Goal: Contribute content: Add original content to the website for others to see

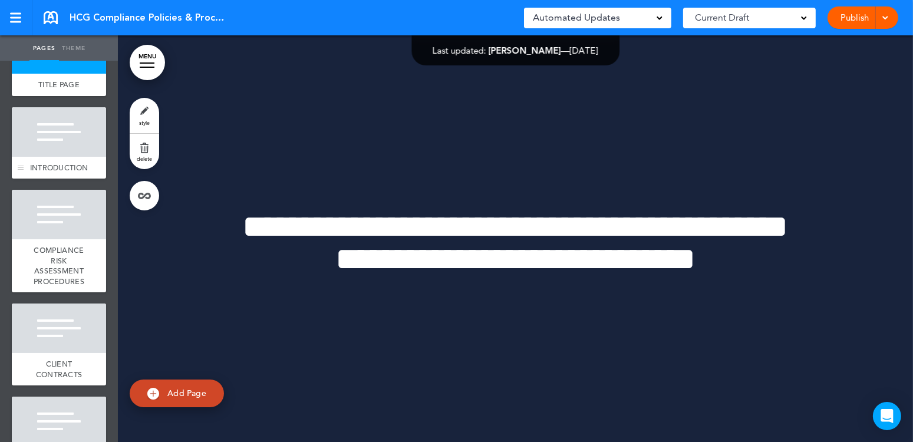
click at [55, 147] on div at bounding box center [59, 132] width 94 height 50
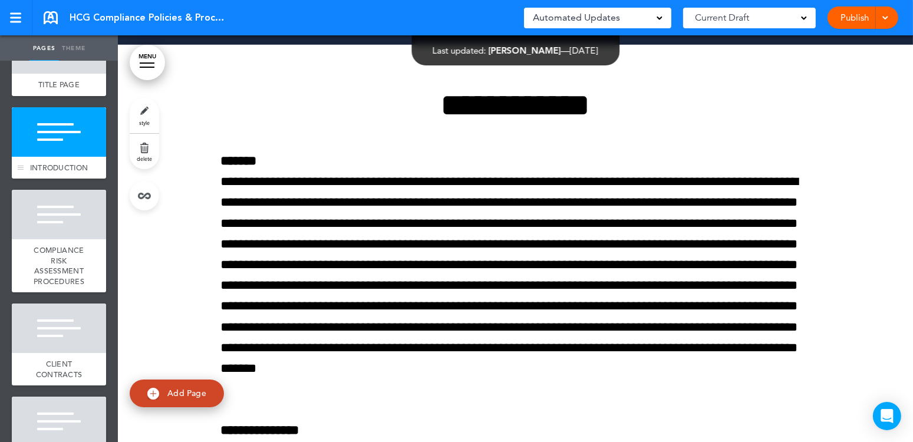
scroll to position [424, 0]
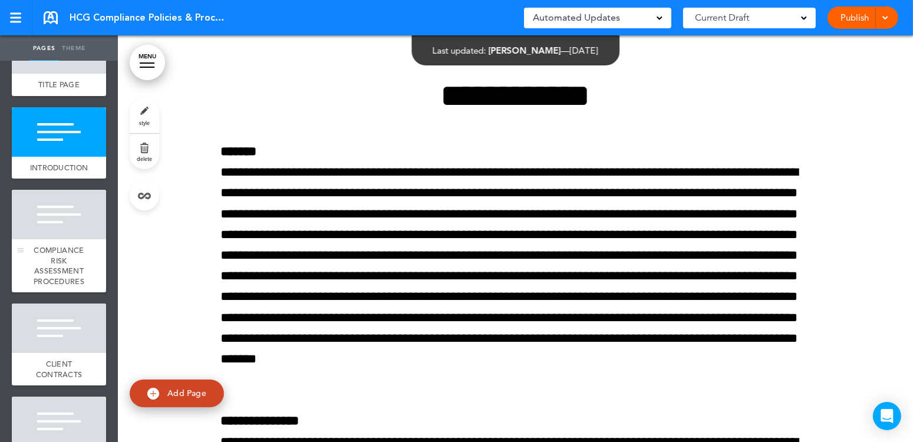
click at [47, 231] on div at bounding box center [59, 215] width 94 height 50
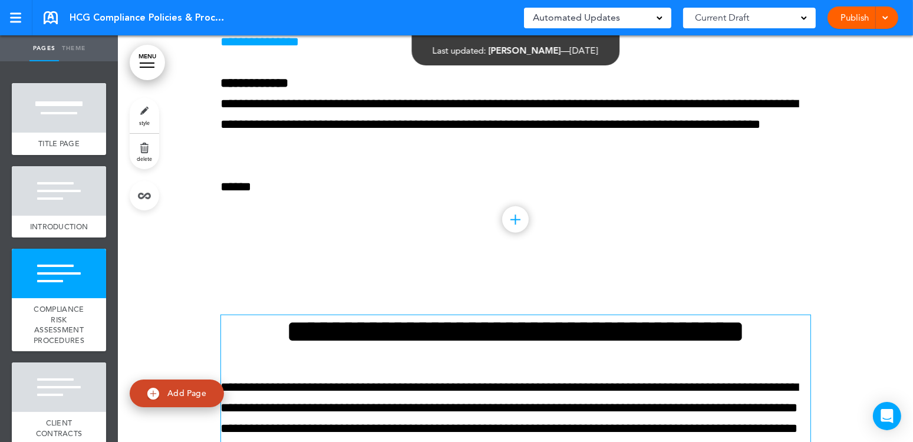
scroll to position [1464, 0]
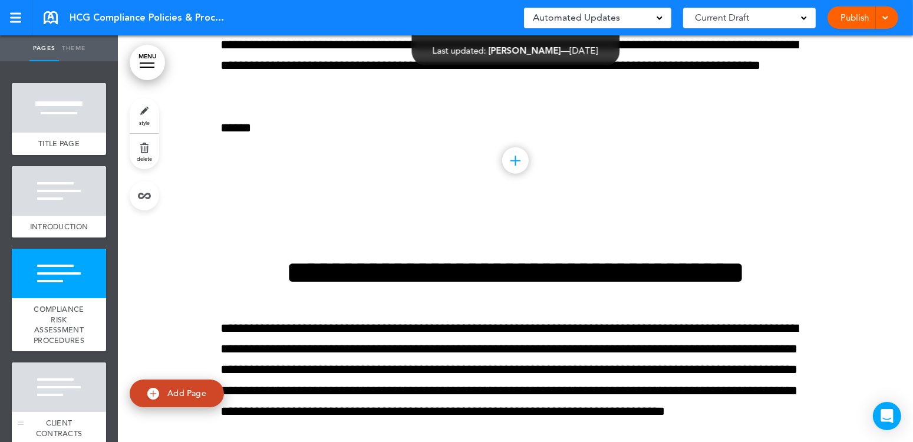
click at [49, 412] on div at bounding box center [59, 388] width 94 height 50
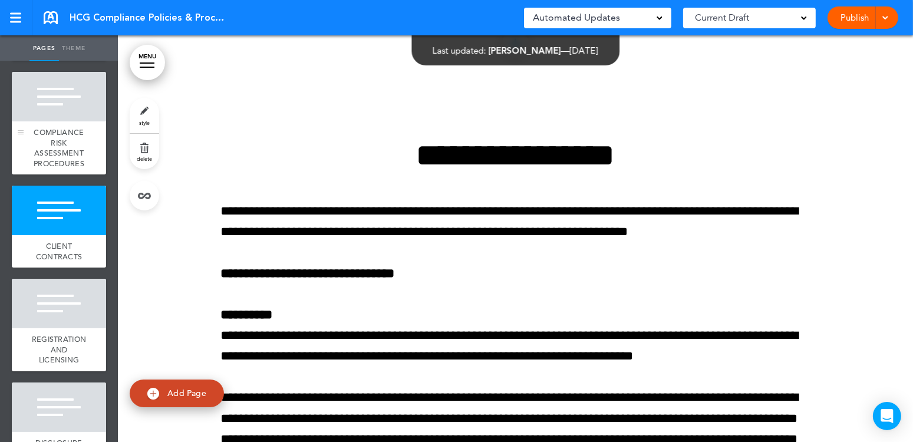
scroll to position [236, 0]
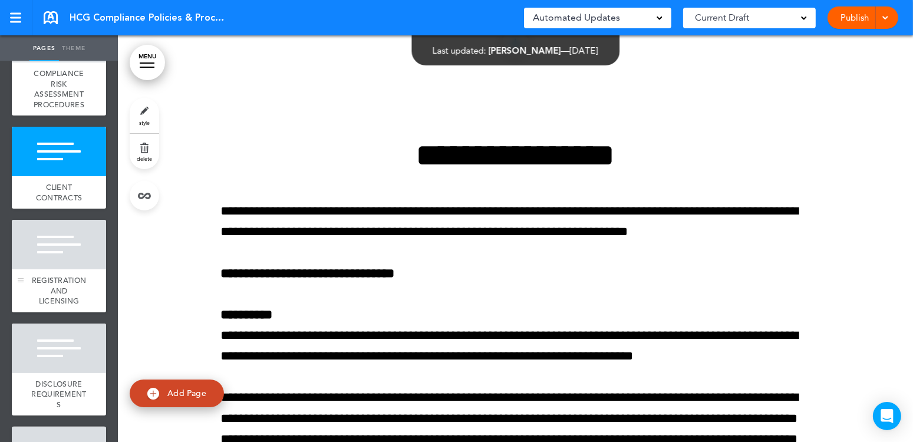
click at [53, 269] on div at bounding box center [59, 245] width 94 height 50
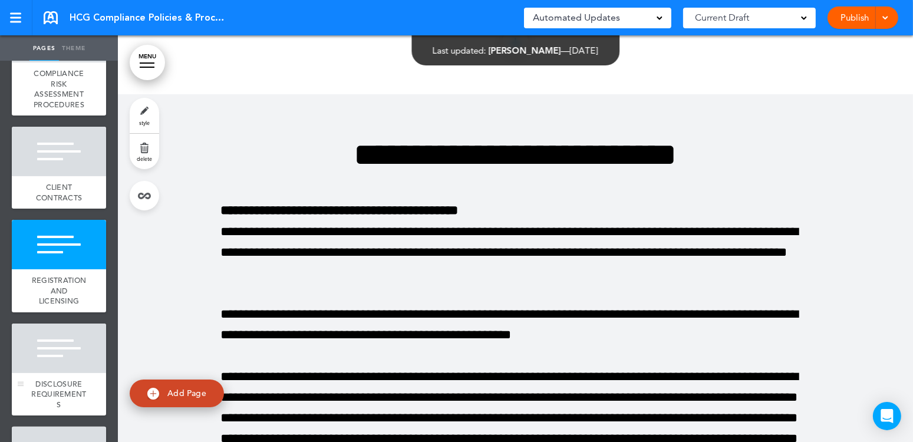
click at [47, 373] on div at bounding box center [59, 349] width 94 height 50
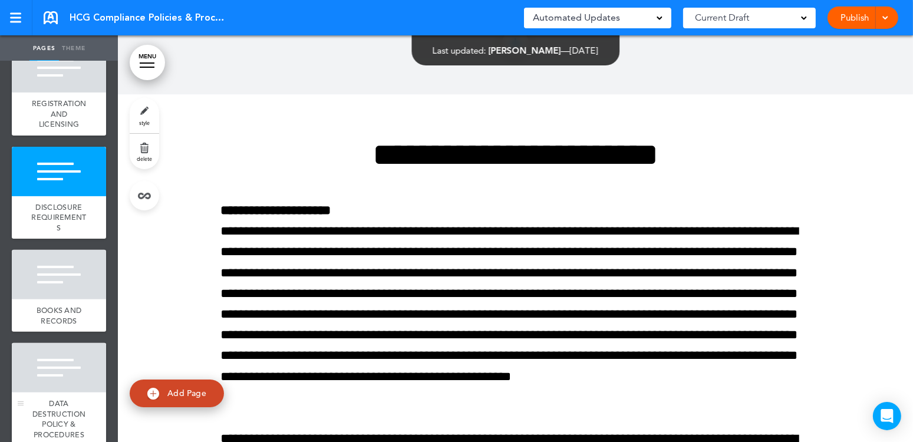
scroll to position [472, 0]
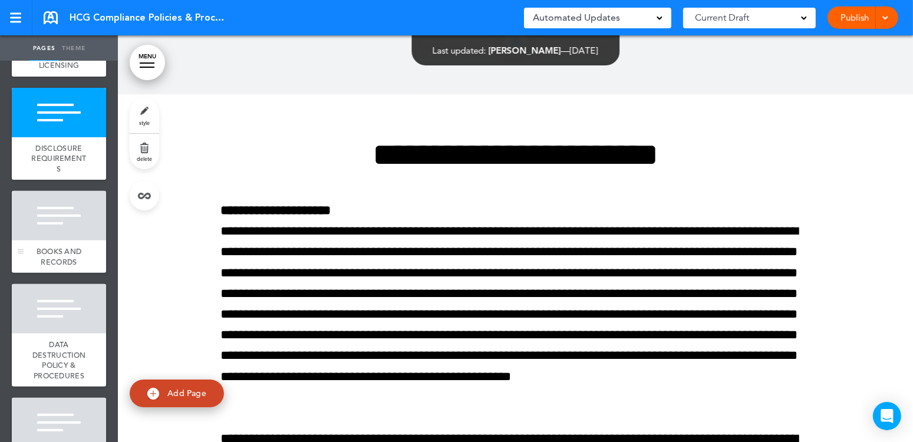
click at [60, 219] on div at bounding box center [59, 216] width 94 height 50
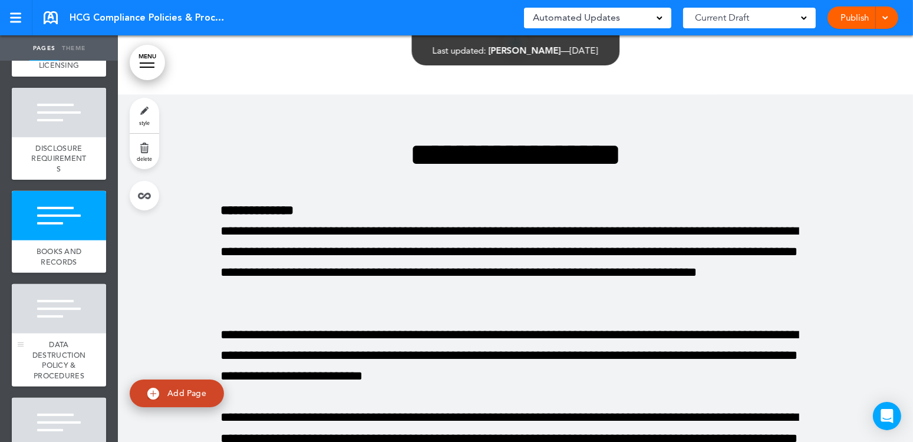
click at [49, 328] on div at bounding box center [59, 309] width 94 height 50
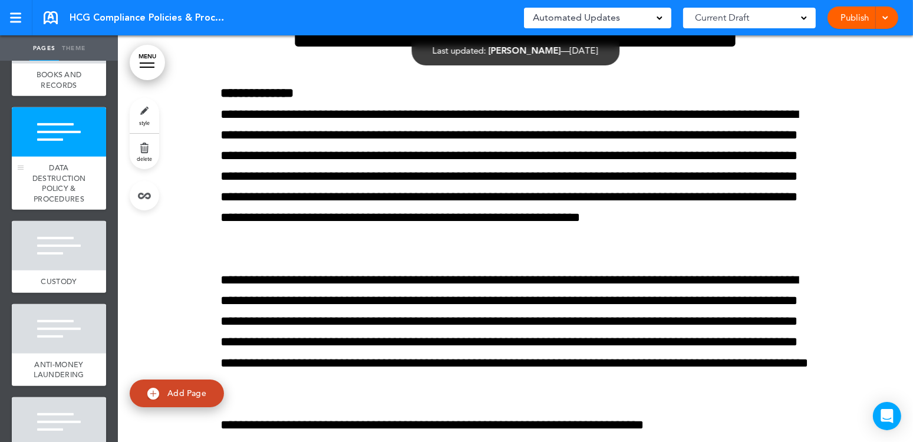
scroll to position [707, 0]
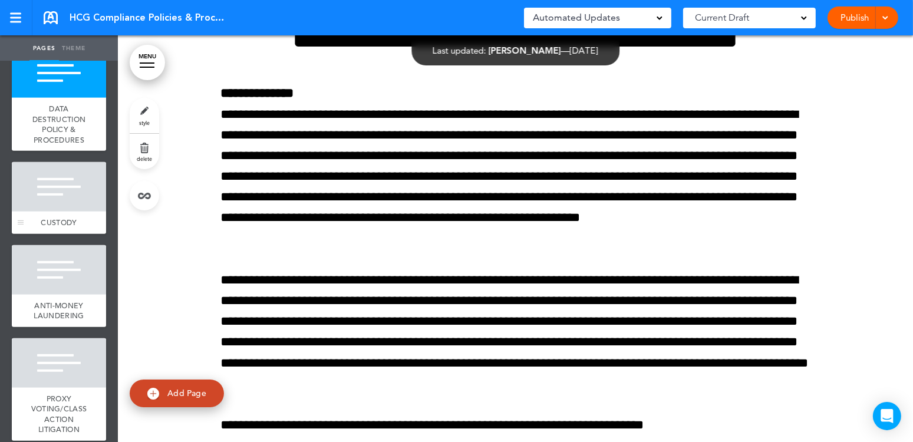
click at [47, 212] on div at bounding box center [59, 187] width 94 height 50
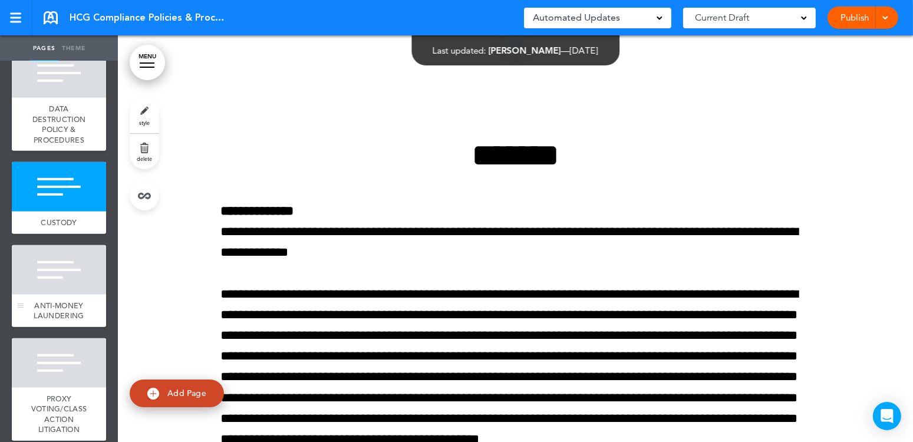
click at [35, 295] on div at bounding box center [59, 270] width 94 height 50
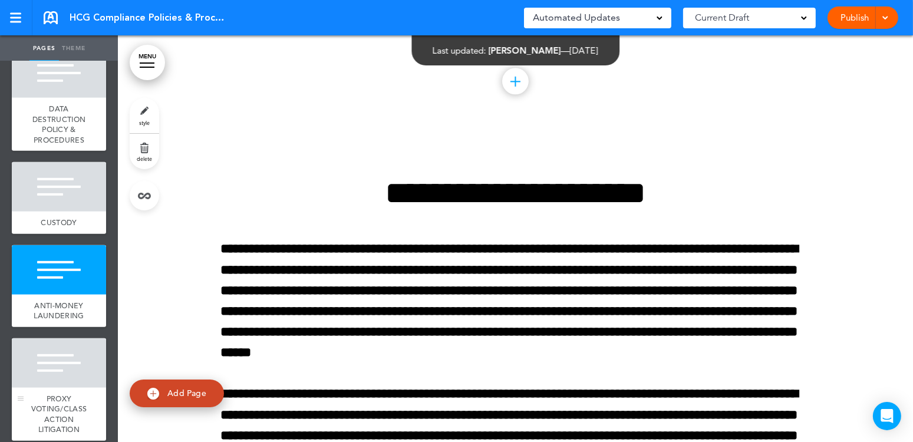
click at [36, 388] on div at bounding box center [59, 363] width 94 height 50
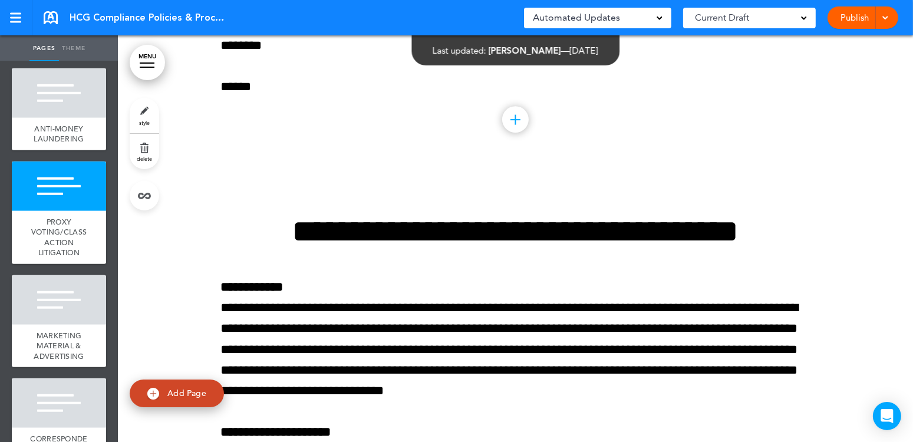
scroll to position [943, 0]
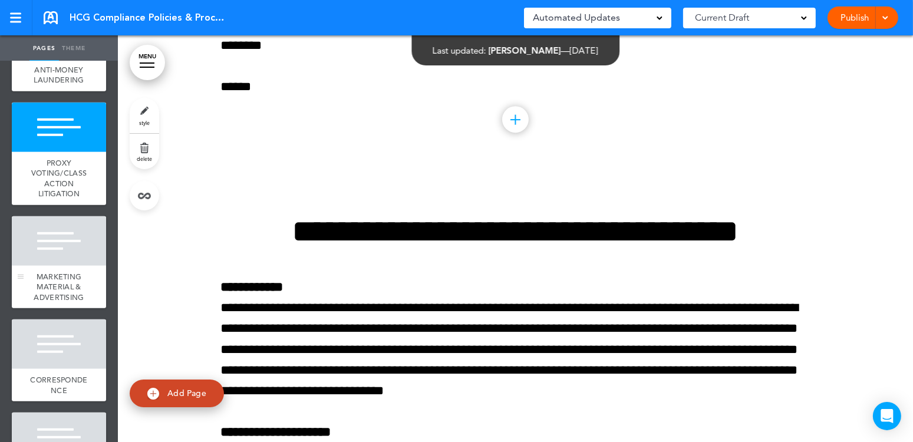
click at [64, 266] on div at bounding box center [59, 241] width 94 height 50
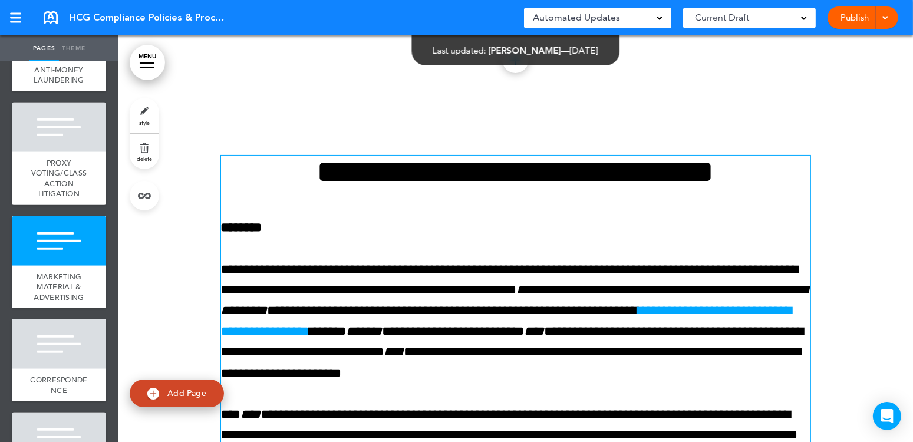
scroll to position [23806, 0]
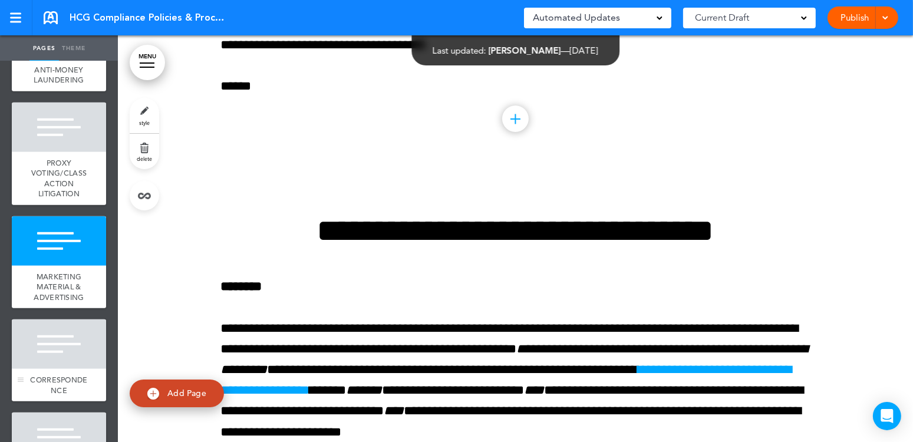
click at [59, 369] on div at bounding box center [59, 344] width 94 height 50
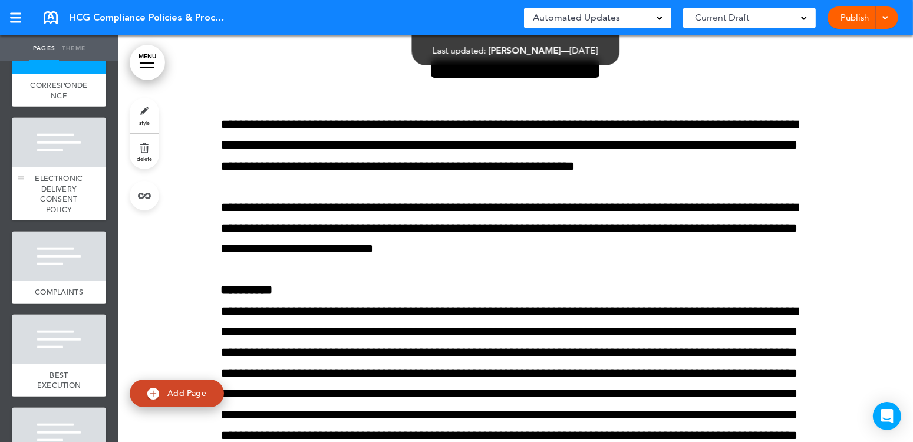
scroll to position [1297, 0]
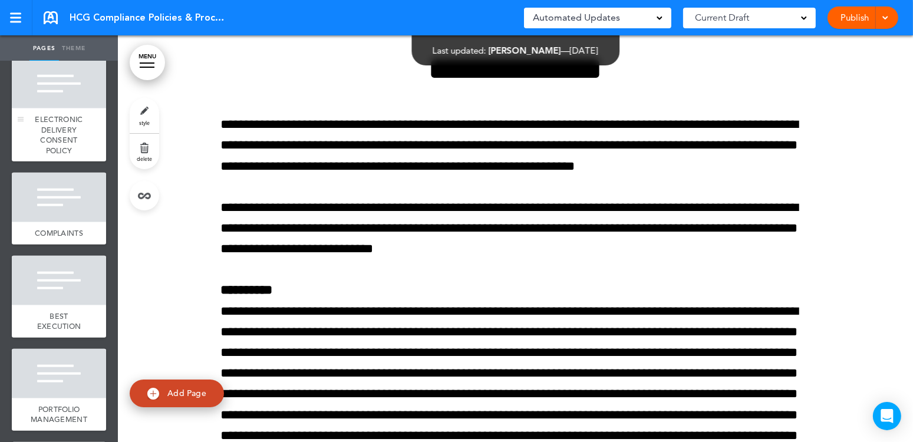
click at [58, 108] on div at bounding box center [59, 84] width 94 height 50
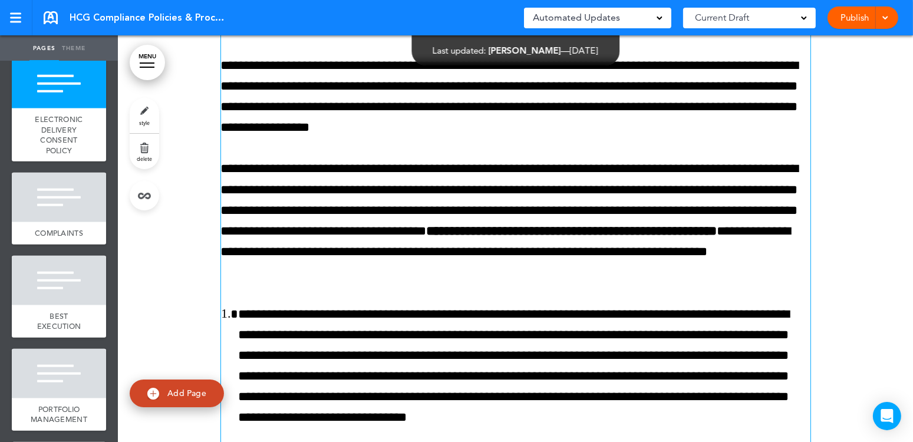
scroll to position [41179, 0]
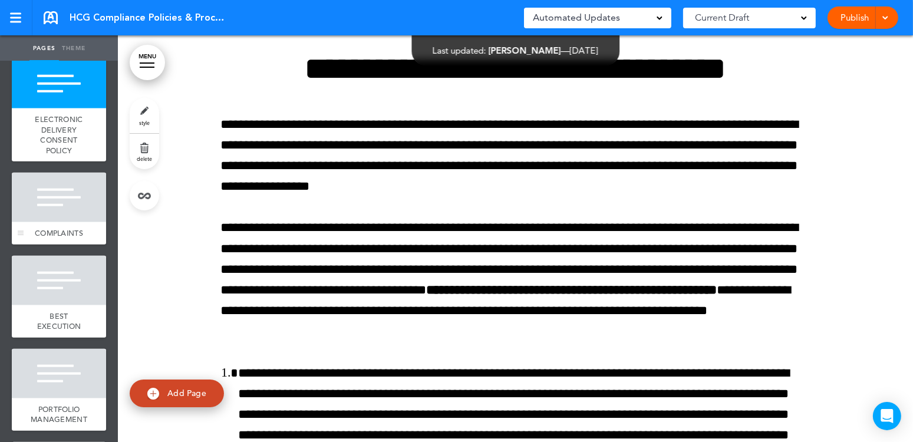
click at [38, 222] on div at bounding box center [59, 198] width 94 height 50
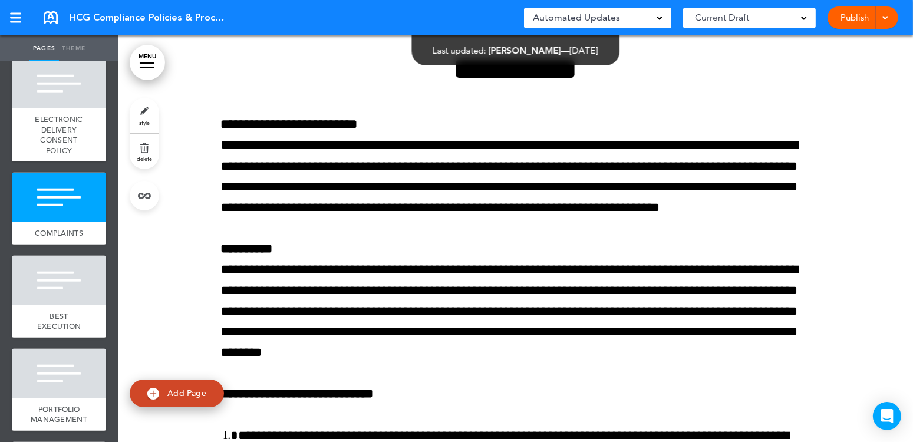
scroll to position [42460, 0]
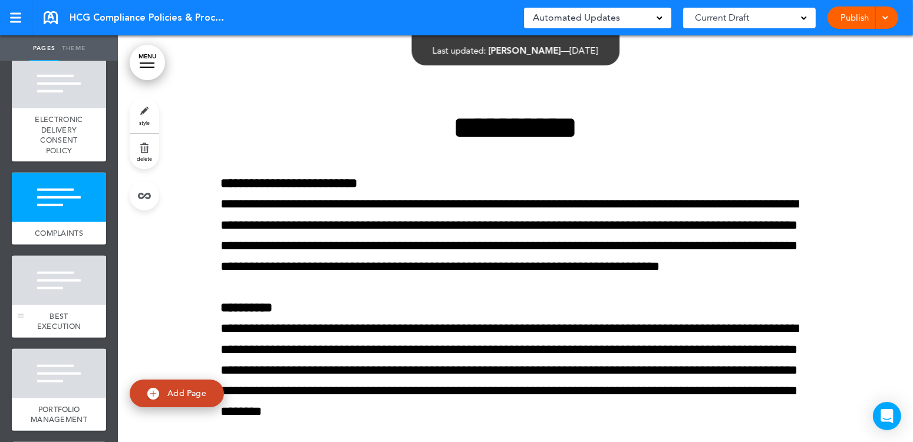
click at [49, 305] on div at bounding box center [59, 281] width 94 height 50
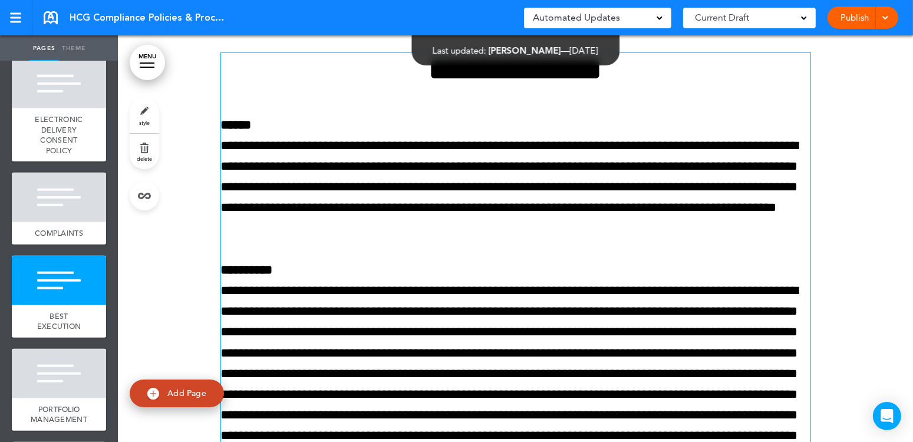
scroll to position [43965, 0]
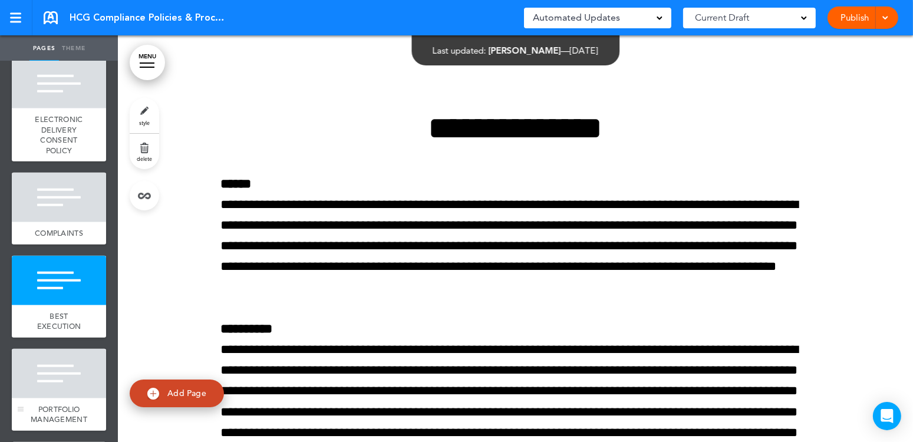
click at [40, 398] on div at bounding box center [59, 374] width 94 height 50
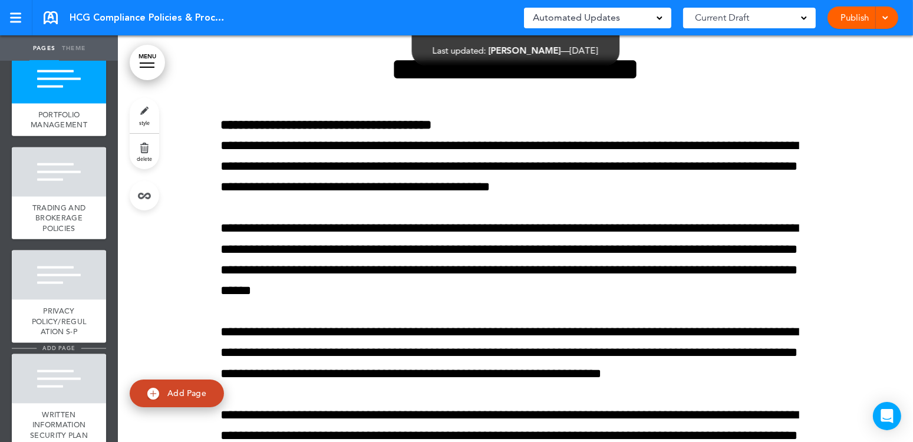
scroll to position [1650, 0]
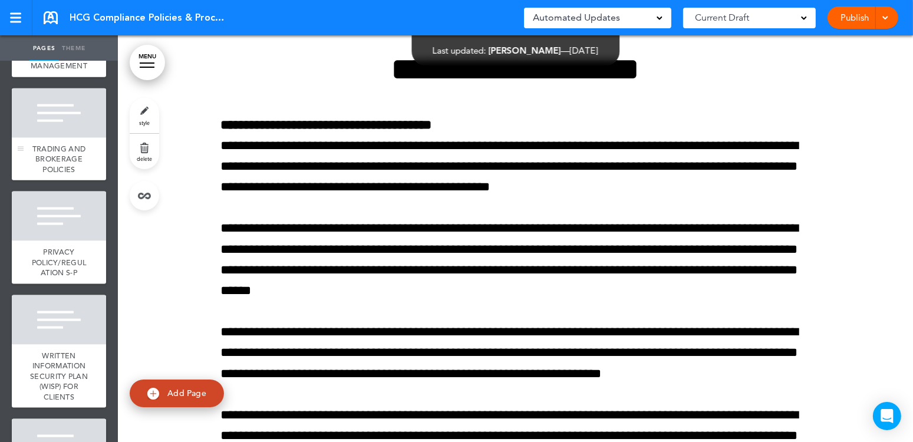
click at [47, 138] on div at bounding box center [59, 113] width 94 height 50
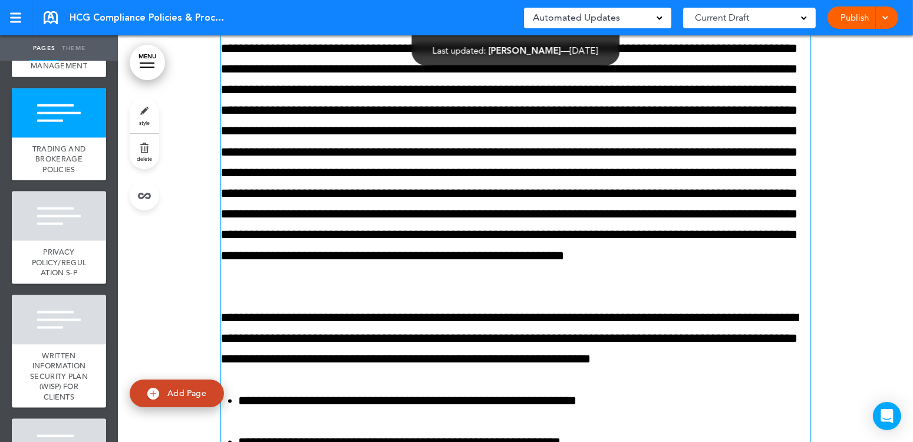
scroll to position [48550, 0]
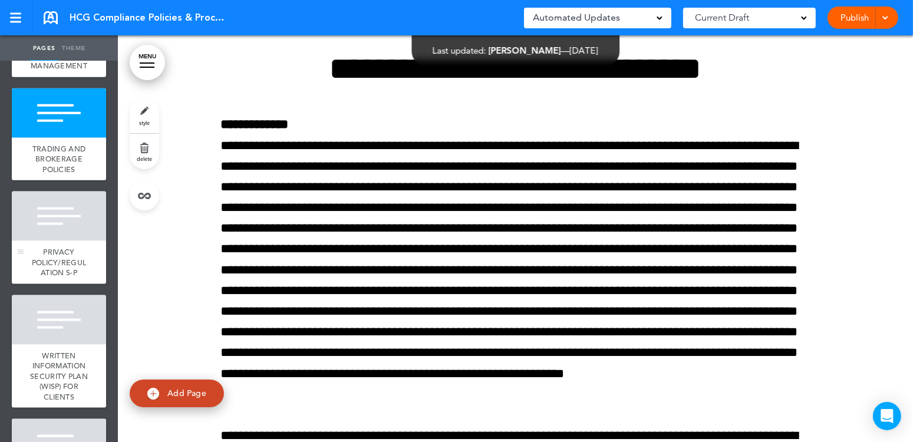
click at [50, 241] on div at bounding box center [59, 217] width 94 height 50
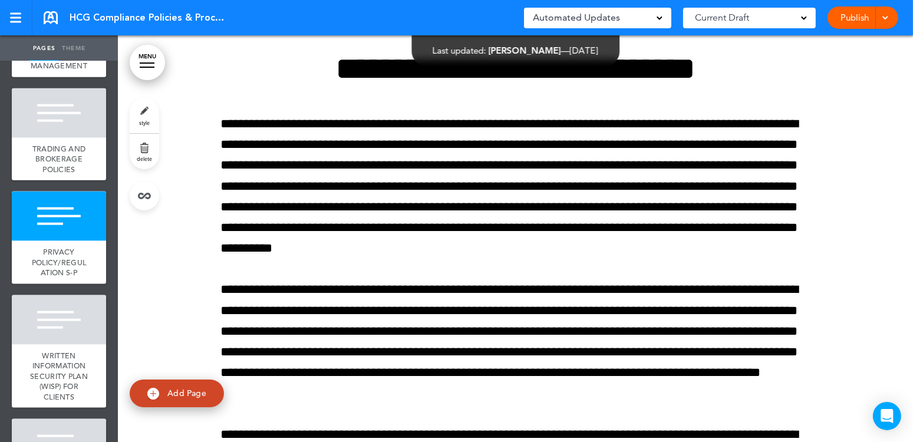
scroll to position [54160, 0]
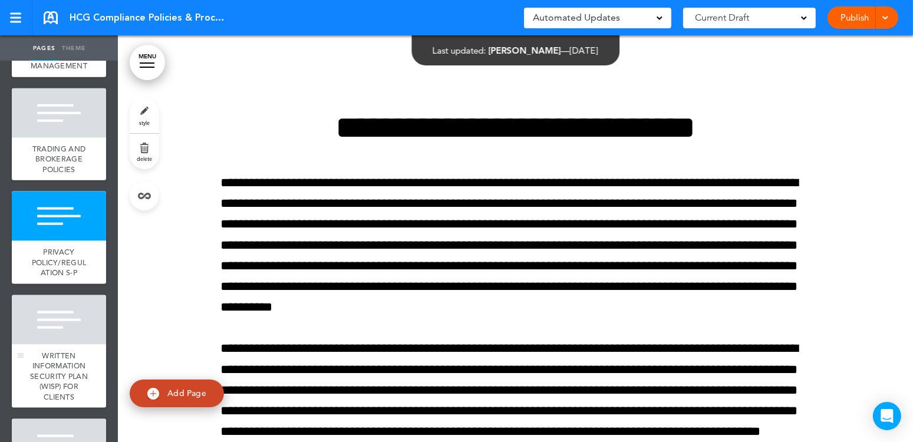
click at [44, 345] on div at bounding box center [59, 320] width 94 height 50
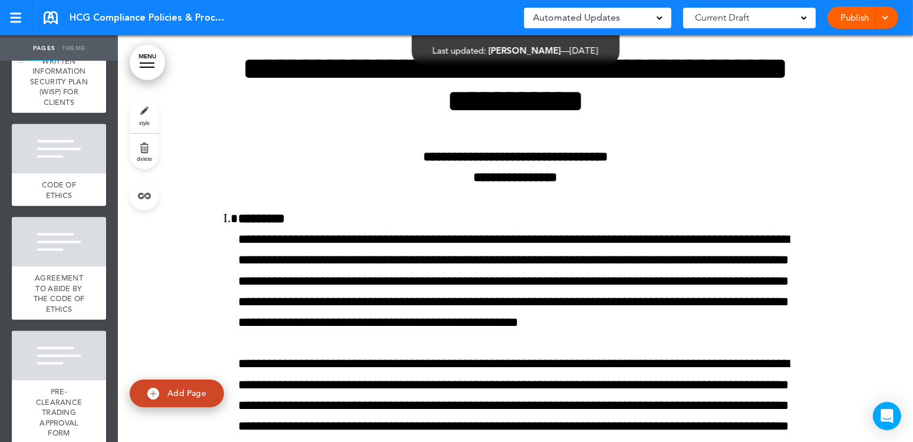
scroll to position [2004, 0]
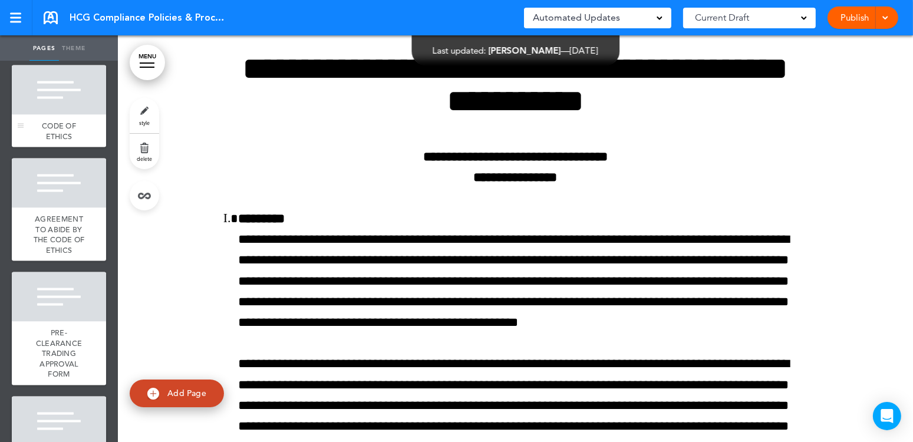
click at [54, 115] on div at bounding box center [59, 90] width 94 height 50
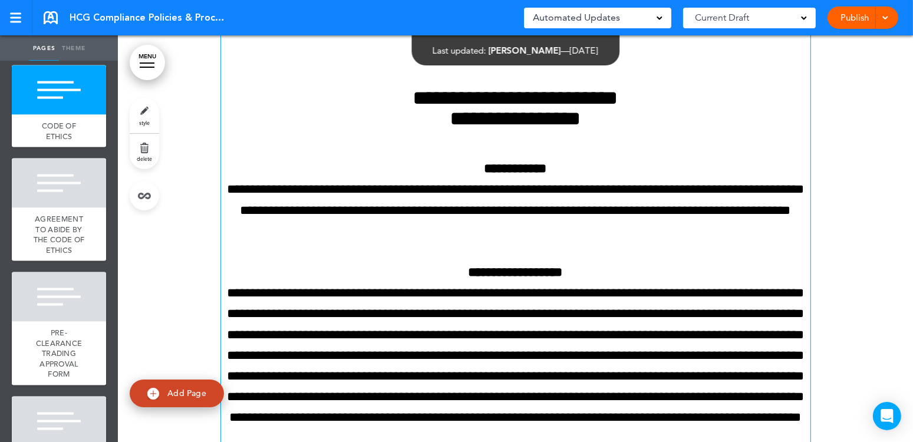
scroll to position [66610, 0]
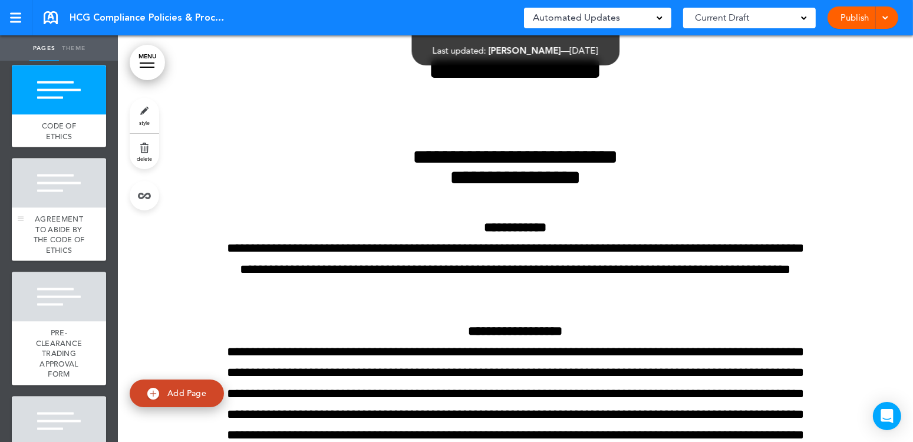
click at [75, 208] on div at bounding box center [59, 184] width 94 height 50
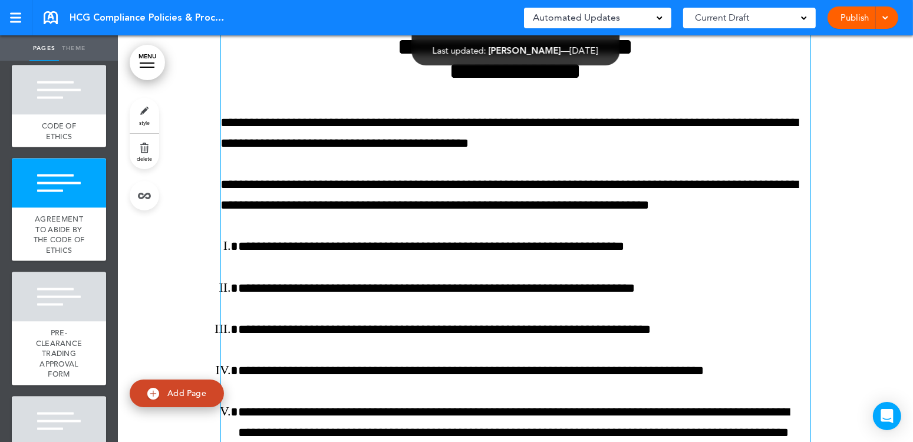
scroll to position [78444, 0]
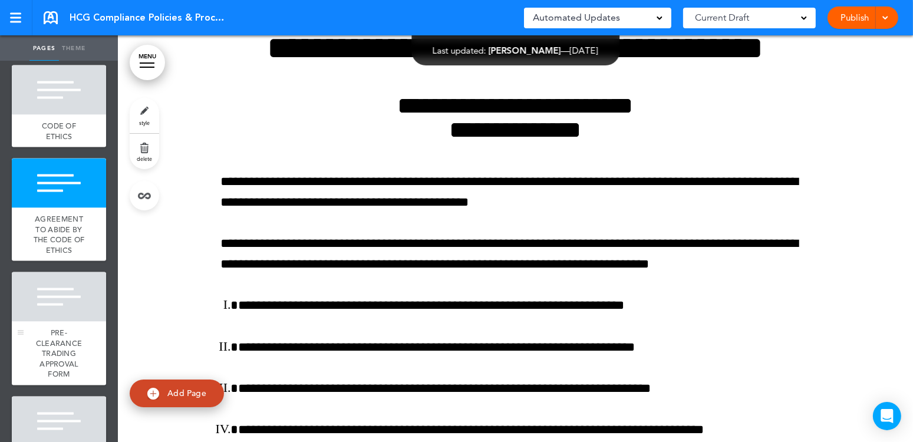
click at [44, 322] on div at bounding box center [59, 297] width 94 height 50
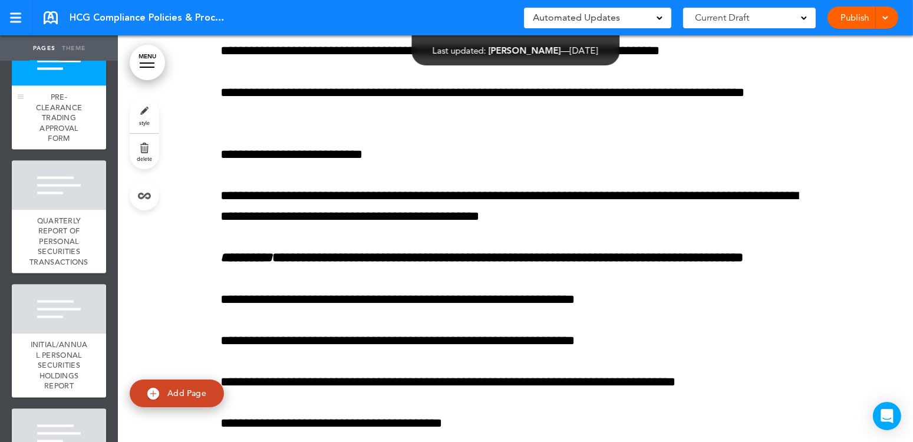
scroll to position [2299, 0]
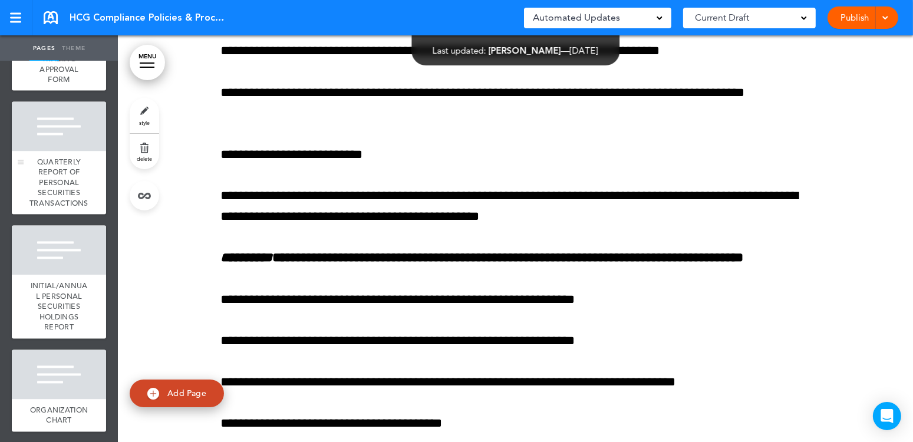
click at [71, 151] on div at bounding box center [59, 127] width 94 height 50
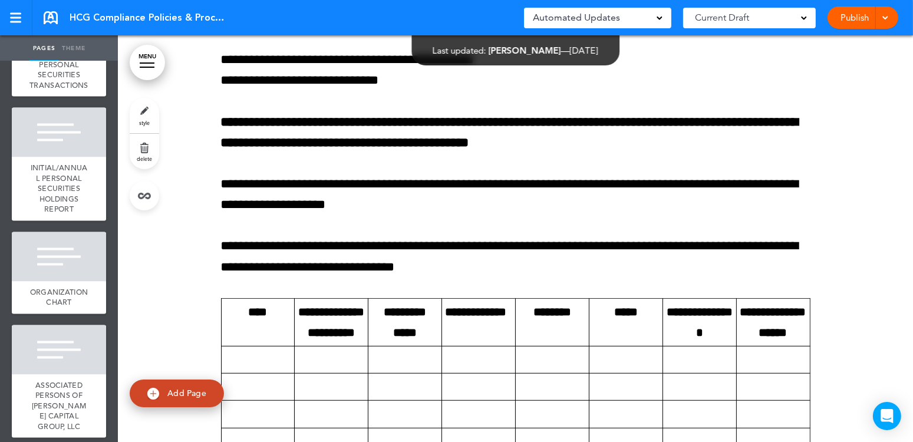
scroll to position [2476, 0]
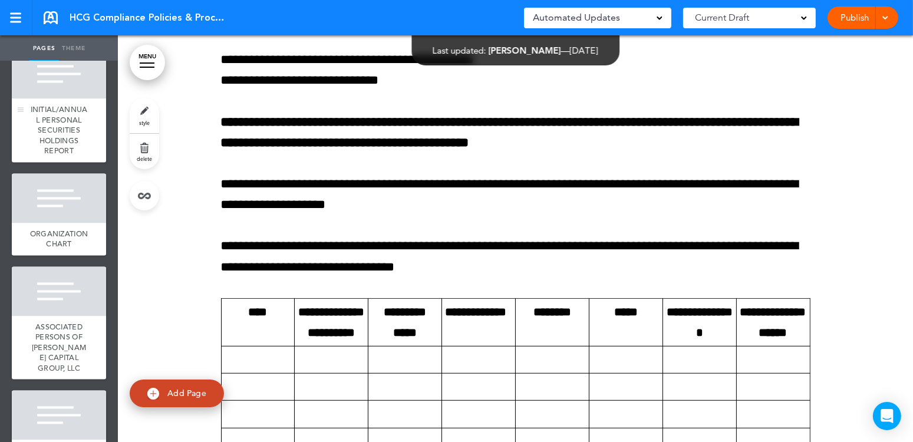
click at [56, 98] on div at bounding box center [59, 74] width 94 height 50
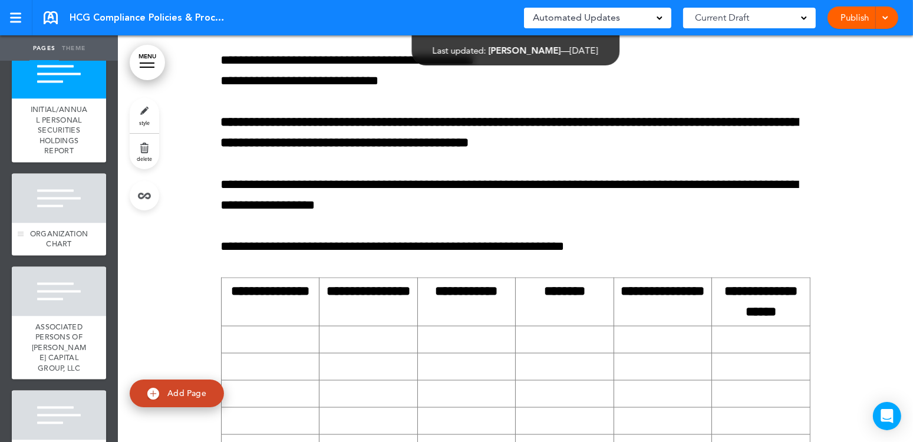
click at [39, 223] on div at bounding box center [59, 198] width 94 height 50
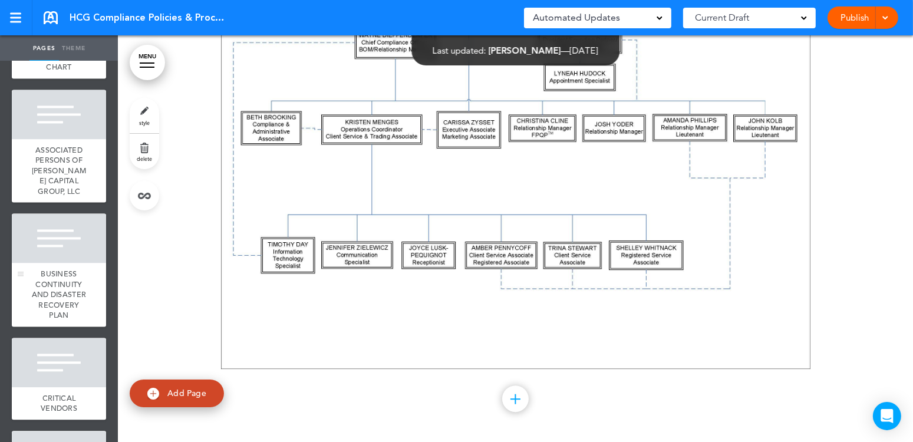
scroll to position [2711, 0]
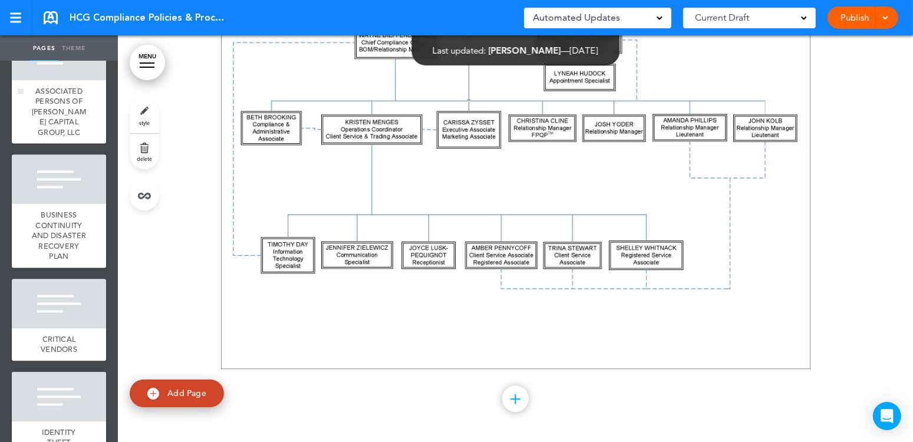
click at [65, 80] on div at bounding box center [59, 56] width 94 height 50
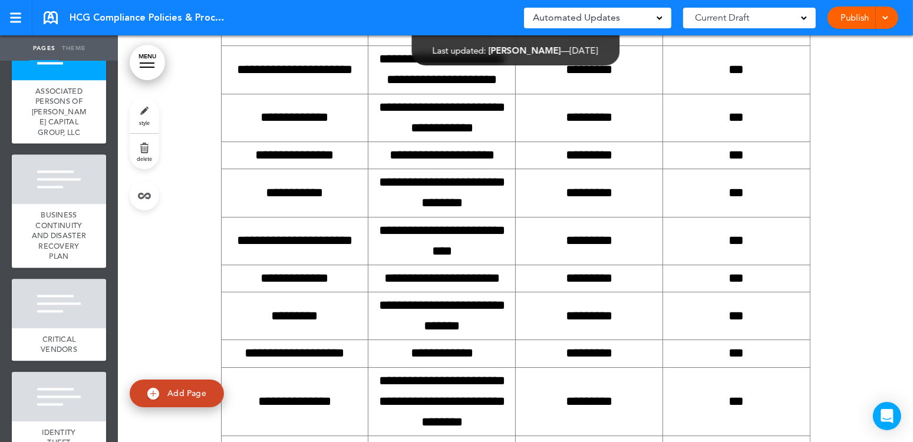
scroll to position [84337, 0]
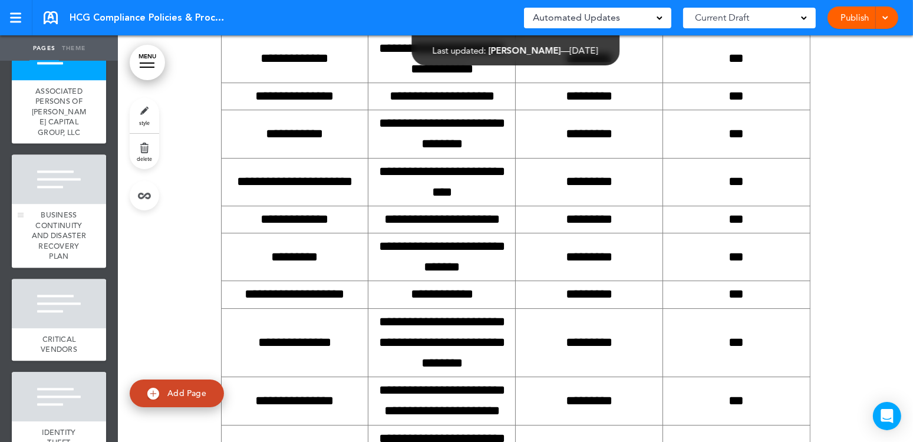
click at [52, 261] on span "BUSINESS CONTINUITY AND DISASTER RECOVERY PLAN" at bounding box center [59, 235] width 55 height 51
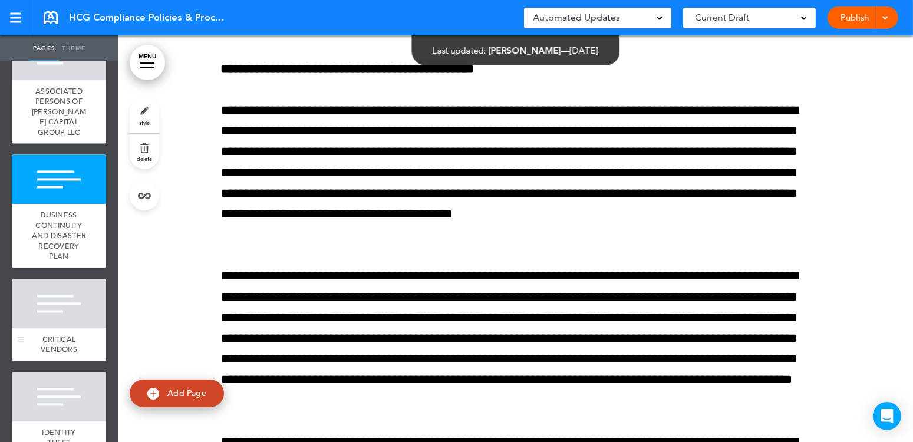
click at [49, 328] on div at bounding box center [59, 304] width 94 height 50
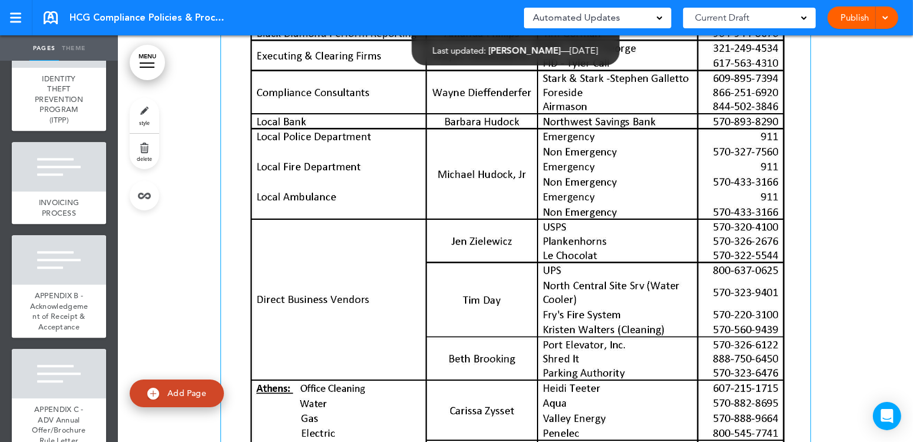
scroll to position [87636, 0]
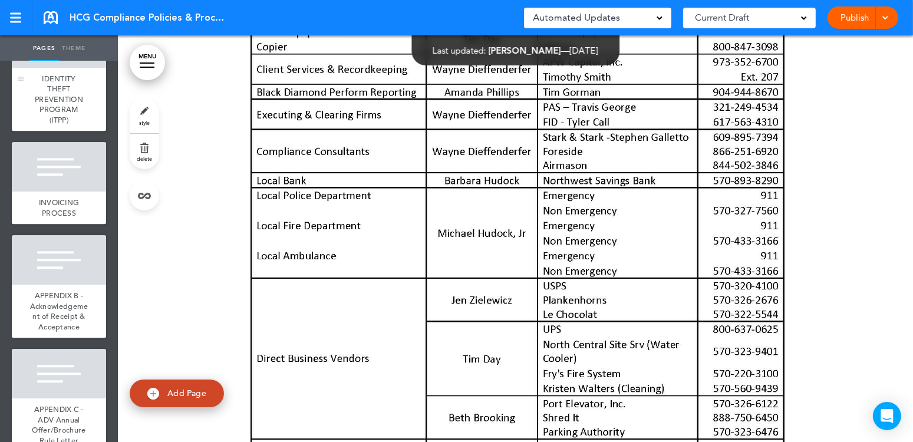
drag, startPoint x: 47, startPoint y: 140, endPoint x: 60, endPoint y: 141, distance: 13.0
click at [48, 68] on div at bounding box center [59, 43] width 94 height 50
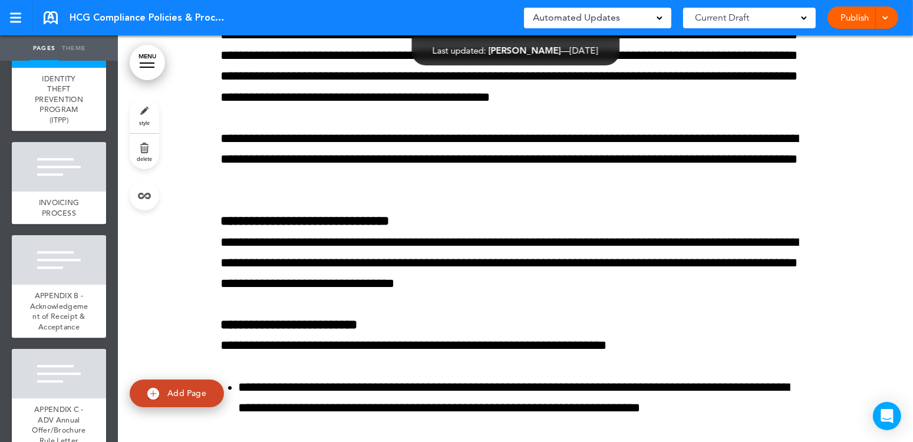
scroll to position [88559, 0]
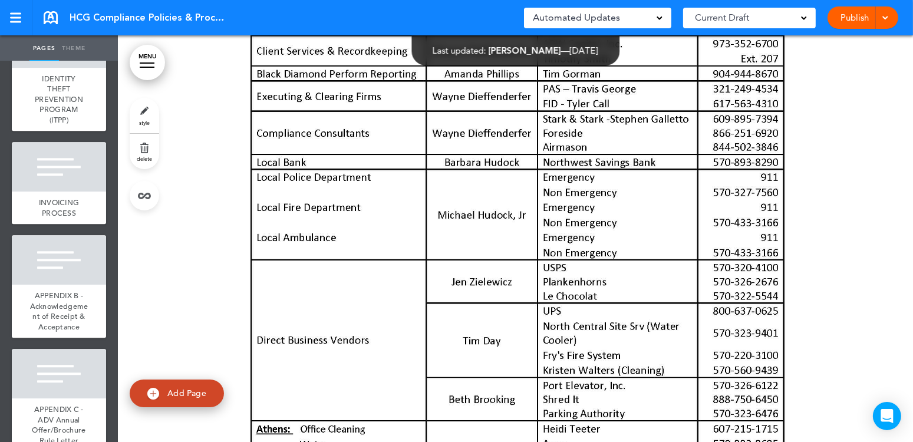
scroll to position [87636, 0]
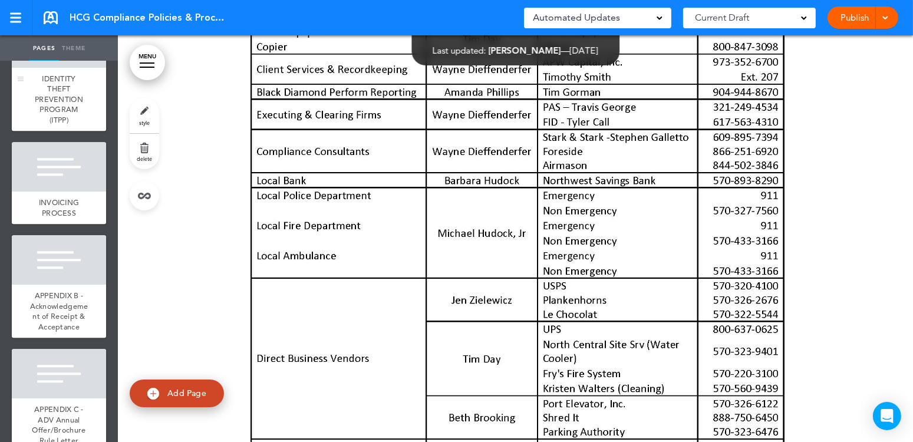
click at [68, 125] on span "IDENTITY THEFT PREVENTION PROGRAM (ITPP)" at bounding box center [59, 99] width 48 height 51
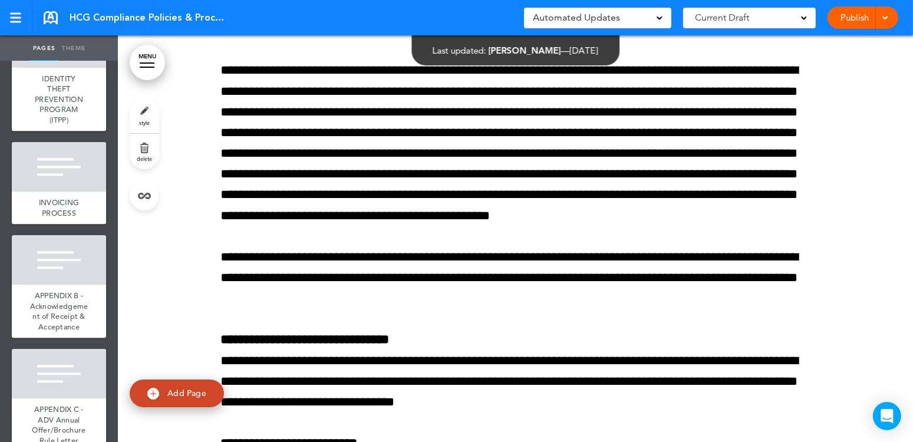
scroll to position [88265, 0]
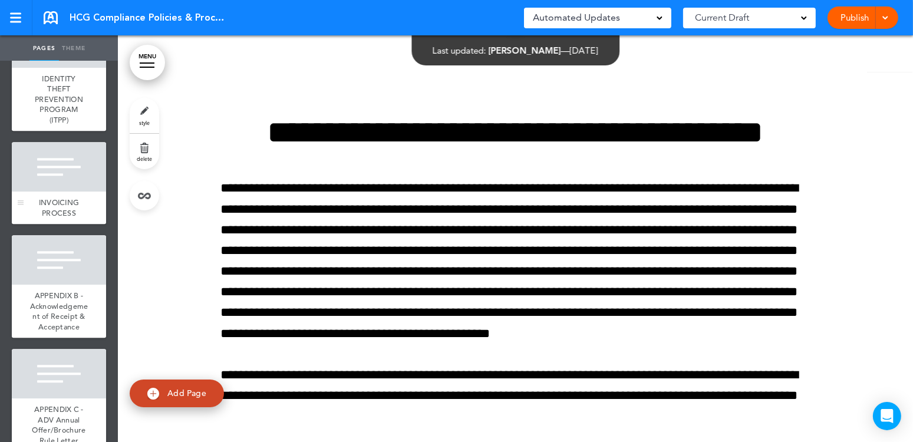
click at [55, 192] on div at bounding box center [59, 167] width 94 height 50
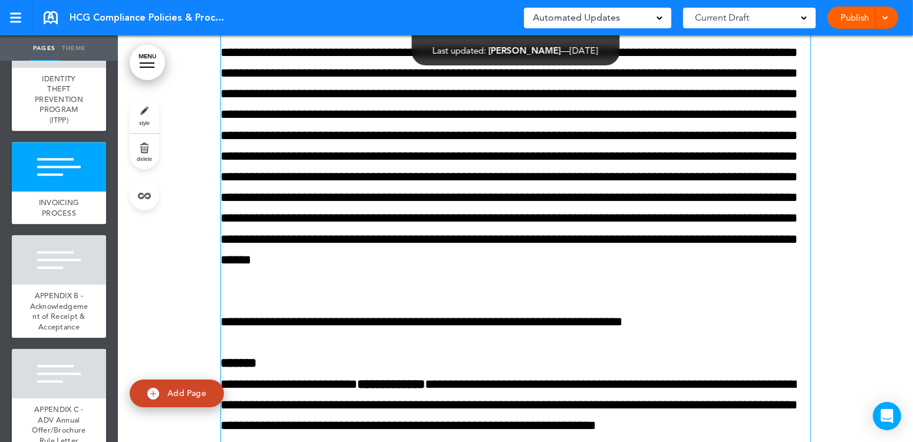
scroll to position [92667, 0]
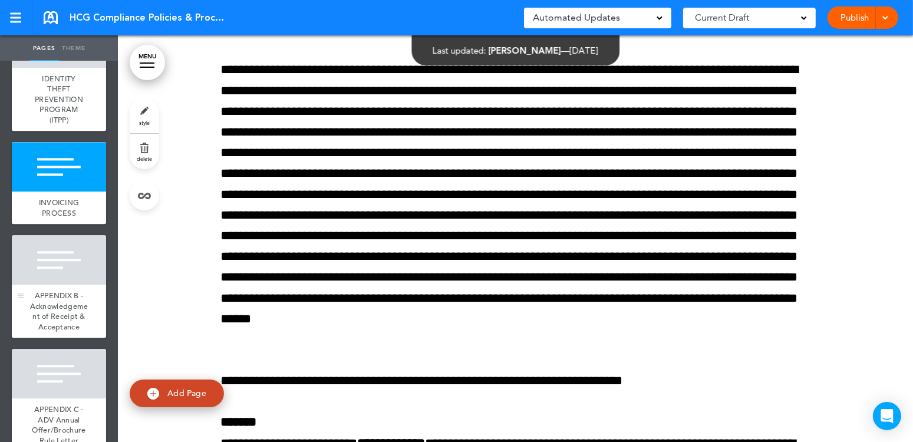
click at [59, 285] on div at bounding box center [59, 260] width 94 height 50
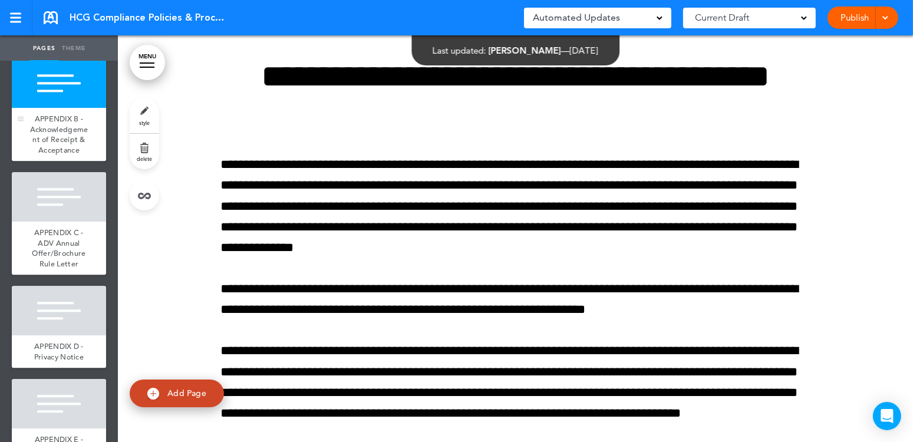
scroll to position [3301, 0]
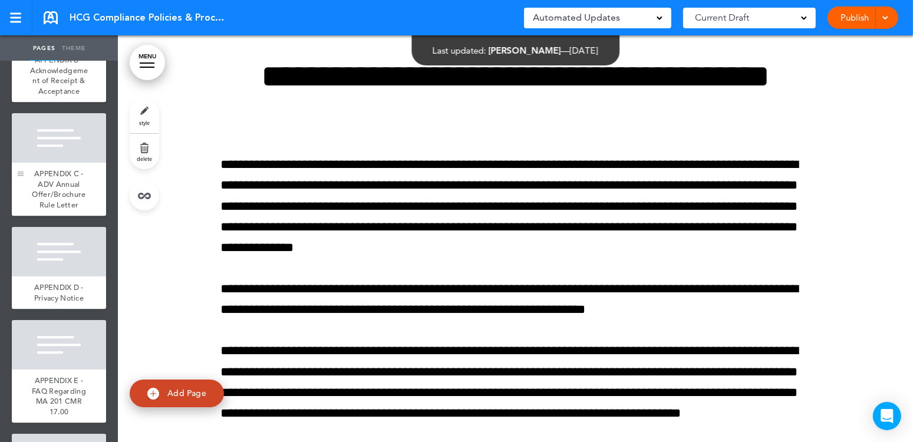
click at [28, 216] on div at bounding box center [21, 164] width 18 height 103
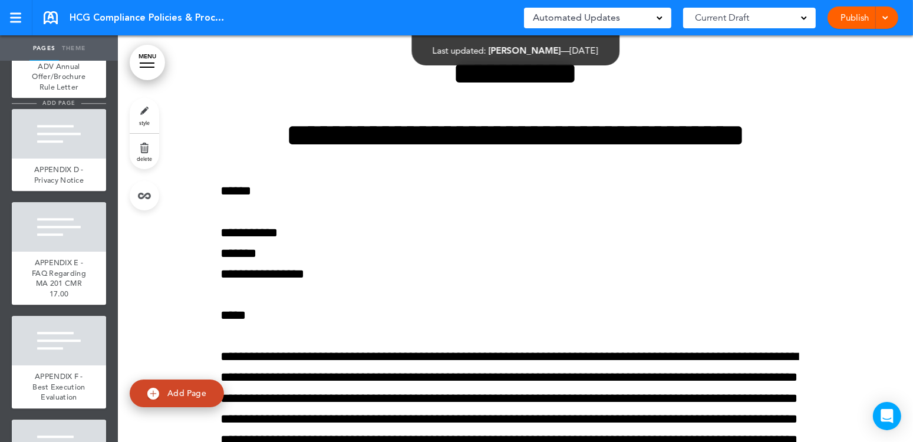
scroll to position [3478, 0]
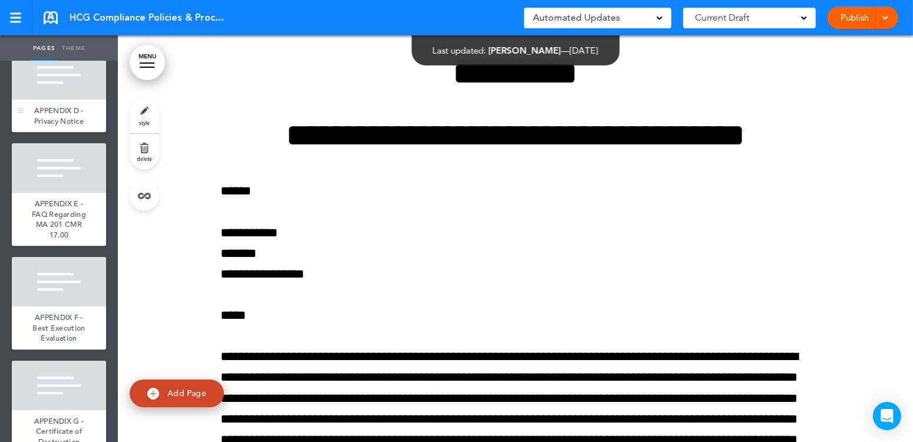
click at [42, 100] on div at bounding box center [59, 75] width 94 height 50
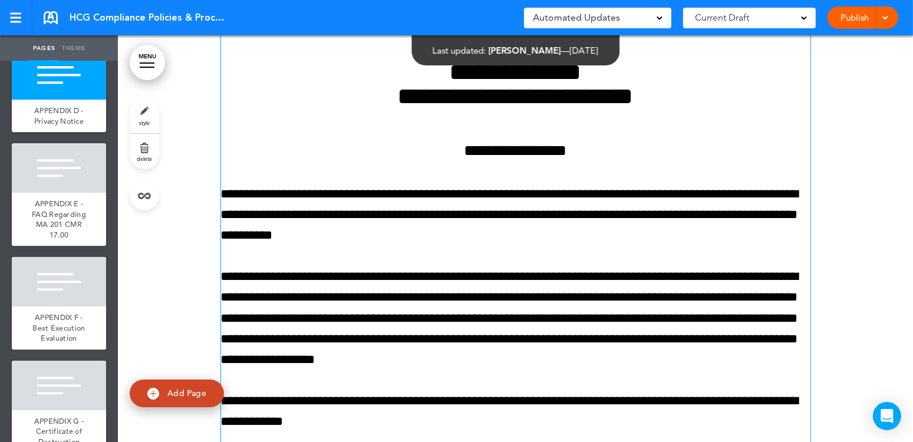
scroll to position [96185, 0]
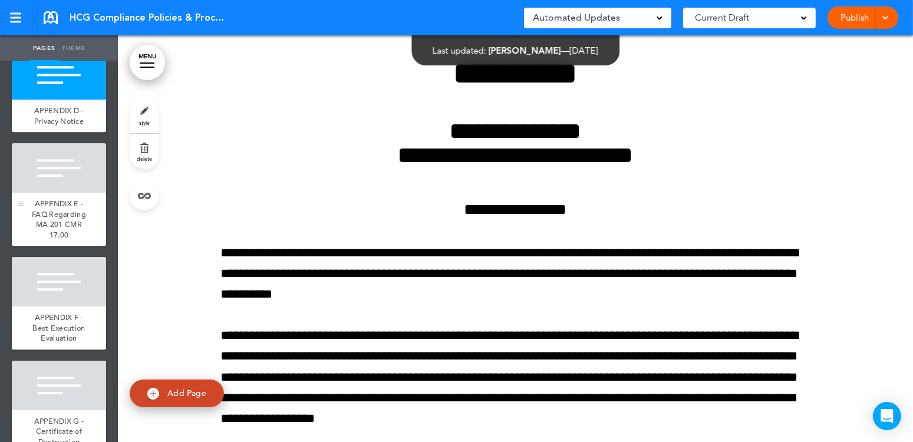
click at [61, 193] on div at bounding box center [59, 168] width 94 height 50
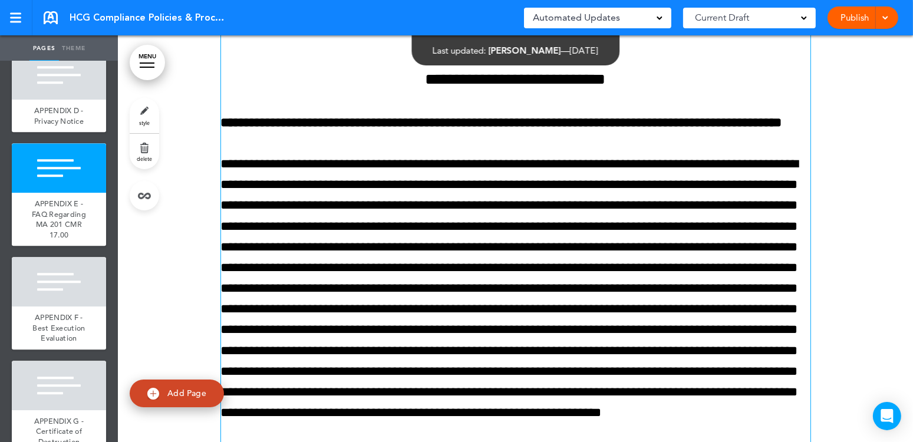
scroll to position [97645, 0]
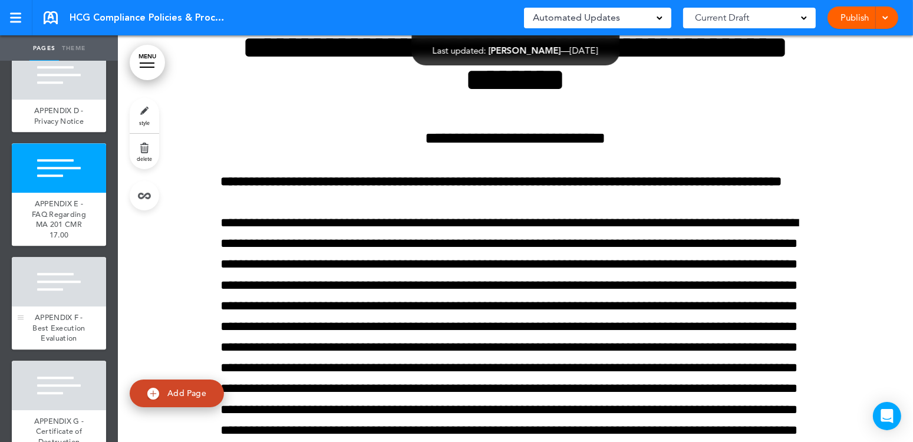
click at [73, 307] on div at bounding box center [59, 282] width 94 height 50
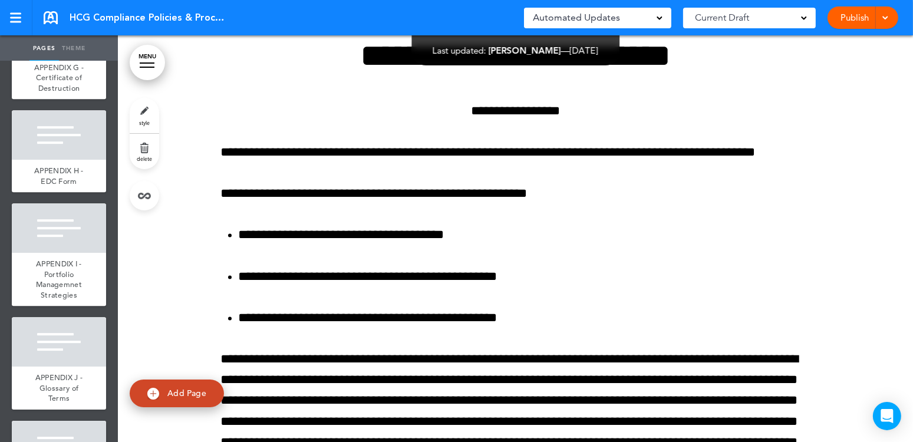
scroll to position [3890, 0]
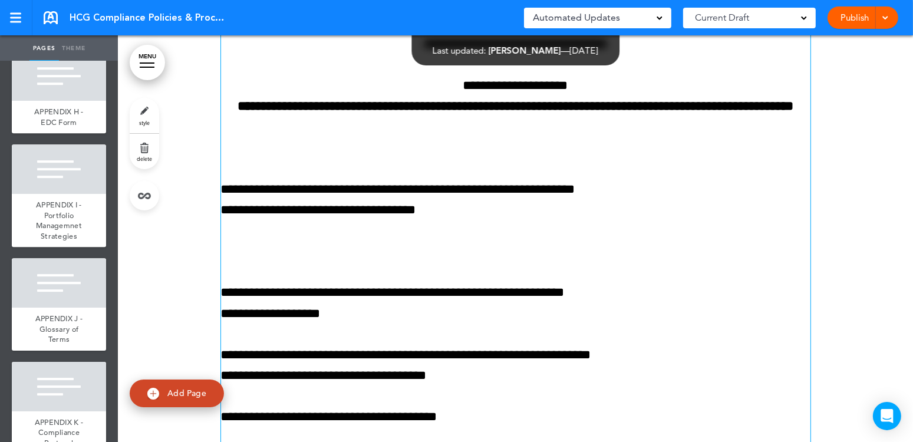
scroll to position [103258, 0]
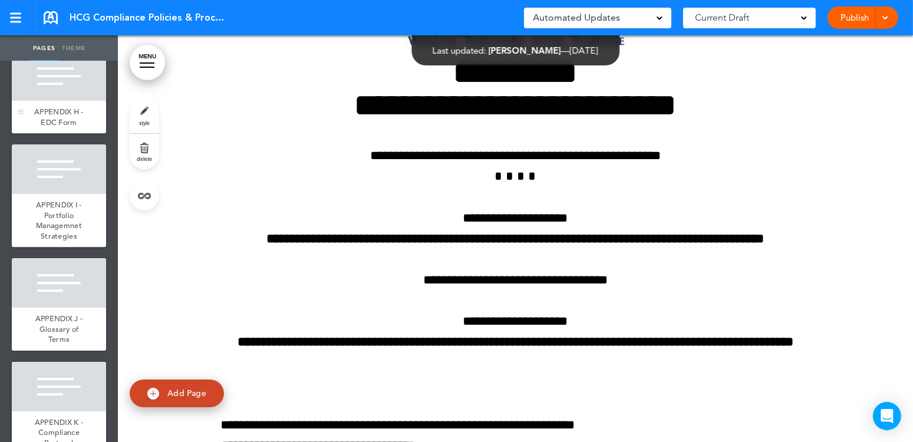
click at [42, 101] on div at bounding box center [59, 76] width 94 height 50
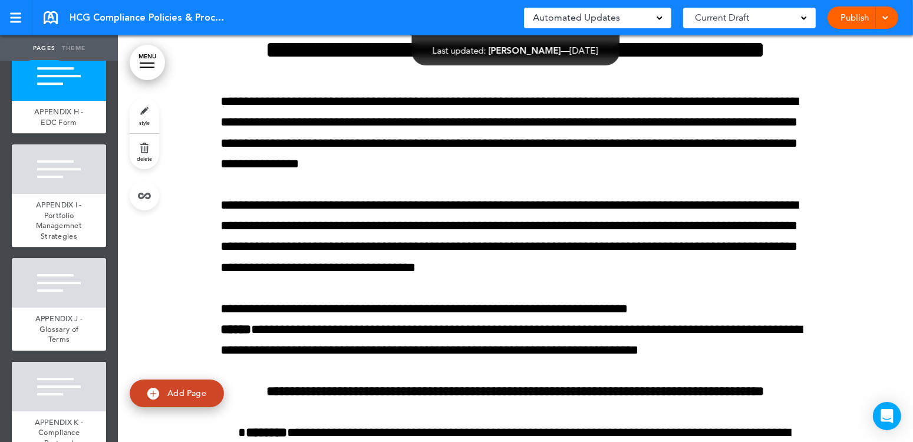
scroll to position [104315, 0]
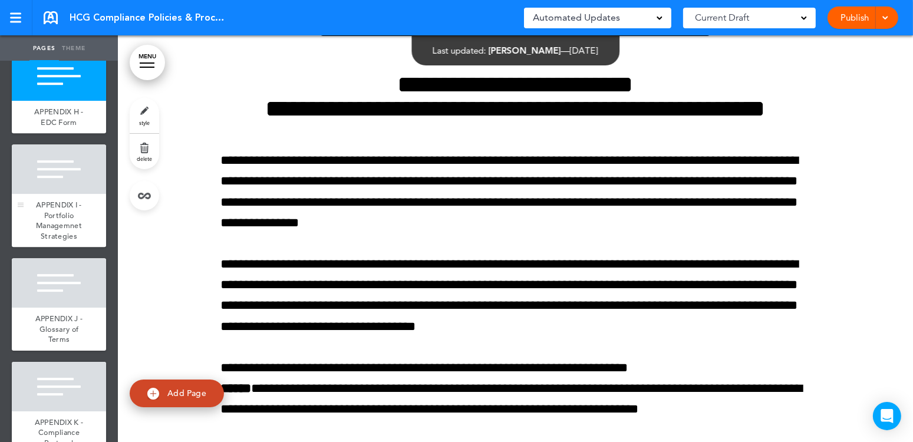
click at [51, 194] on div at bounding box center [59, 169] width 94 height 50
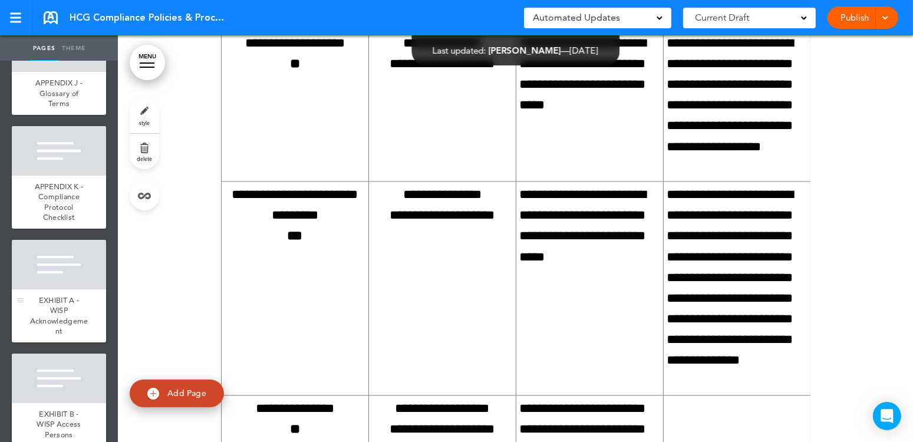
scroll to position [4185, 0]
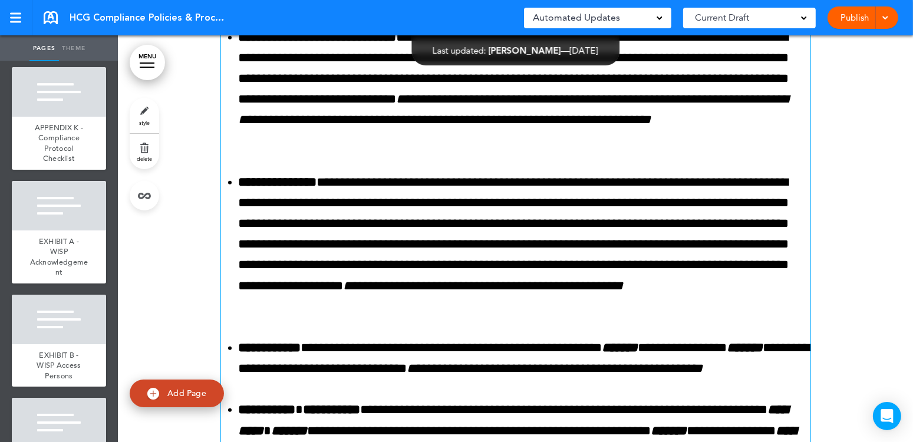
scroll to position [109553, 0]
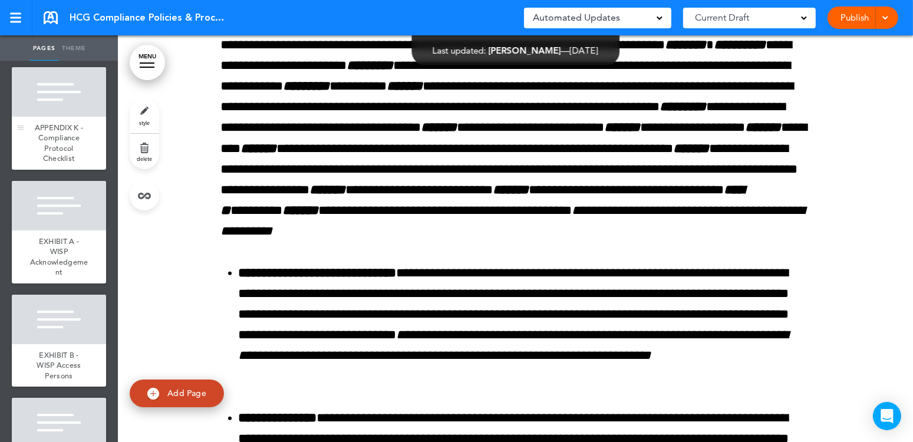
click at [52, 117] on div at bounding box center [59, 92] width 94 height 50
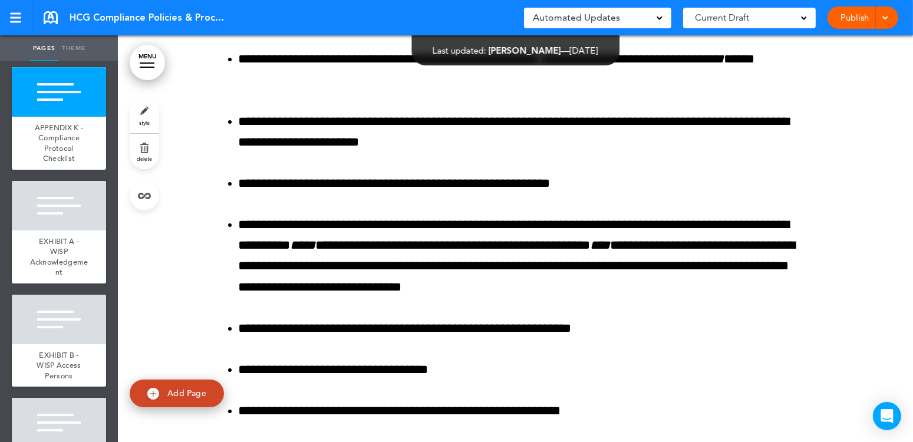
scroll to position [117659, 0]
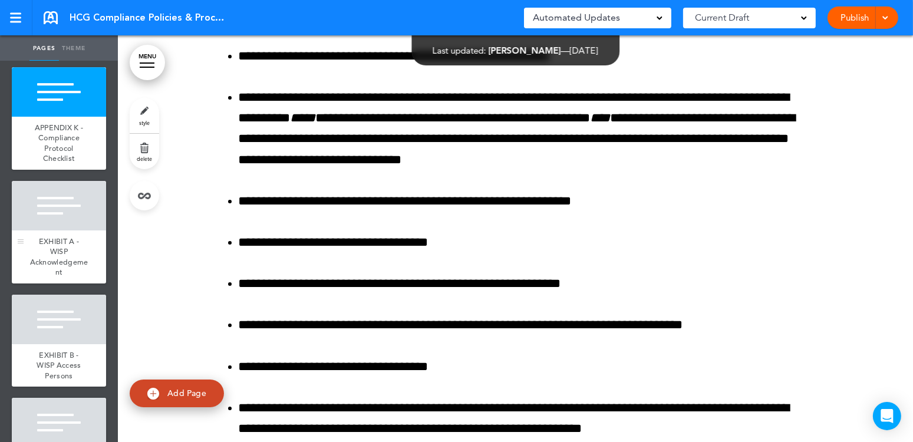
click at [60, 230] on div at bounding box center [59, 206] width 94 height 50
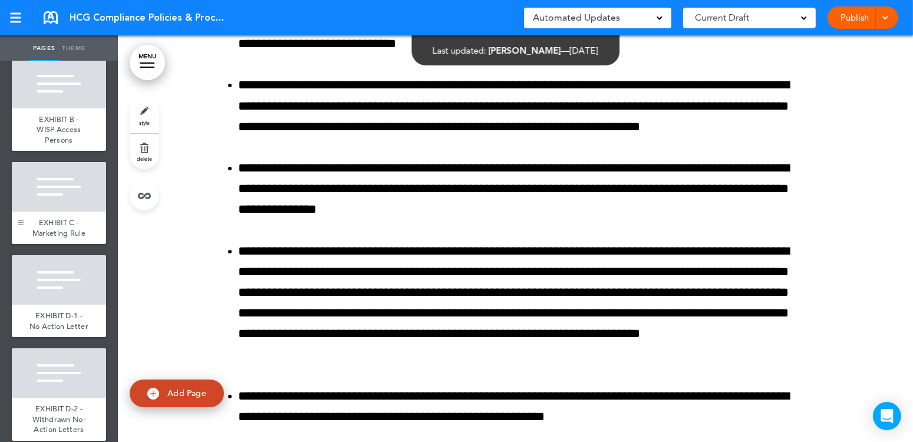
scroll to position [4480, 0]
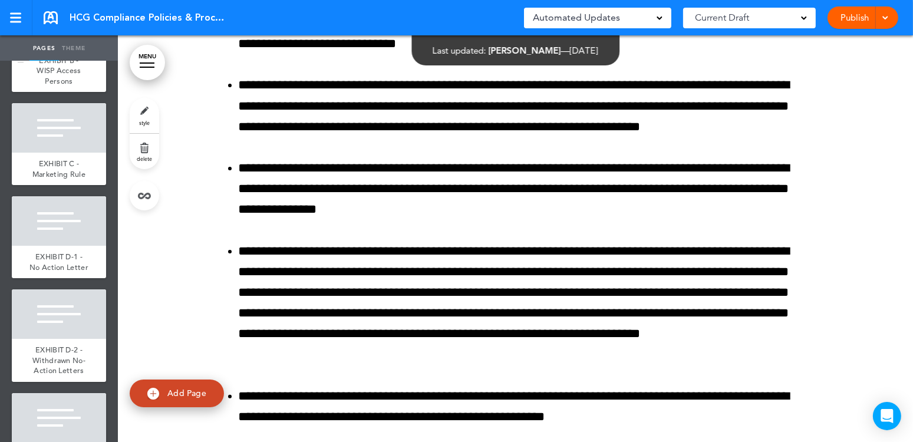
click at [62, 50] on div at bounding box center [59, 25] width 94 height 50
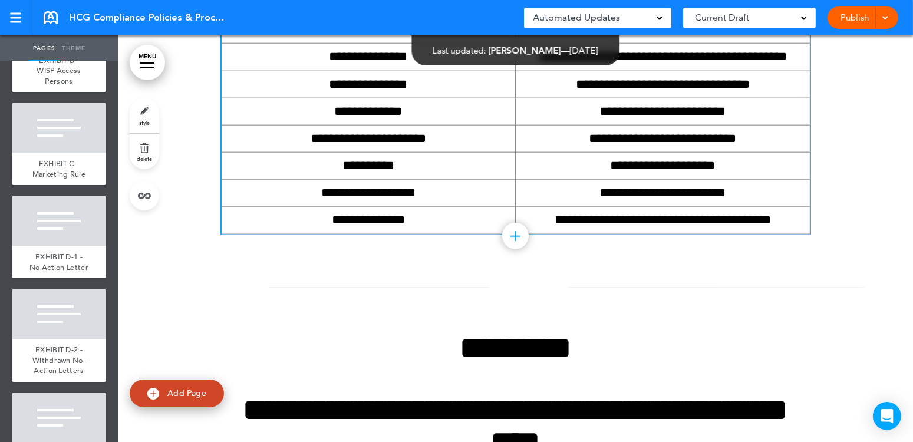
scroll to position [124115, 0]
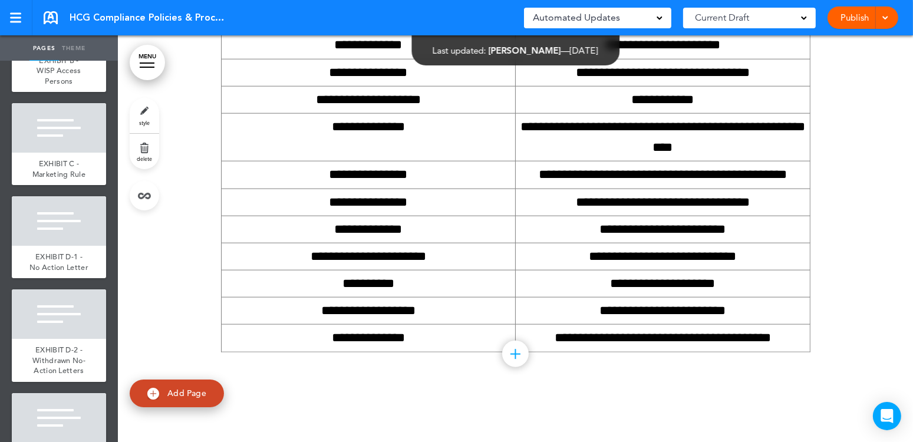
drag, startPoint x: 51, startPoint y: 289, endPoint x: 135, endPoint y: 284, distance: 84.4
click at [51, 153] on div at bounding box center [59, 128] width 94 height 50
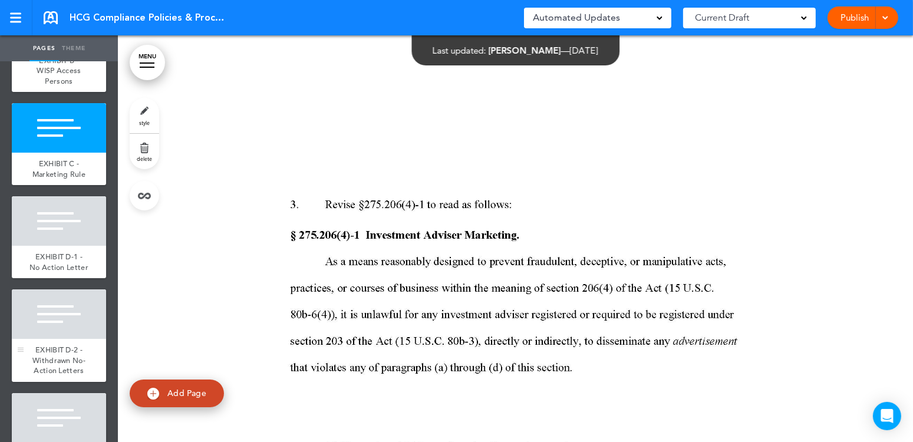
scroll to position [4657, 0]
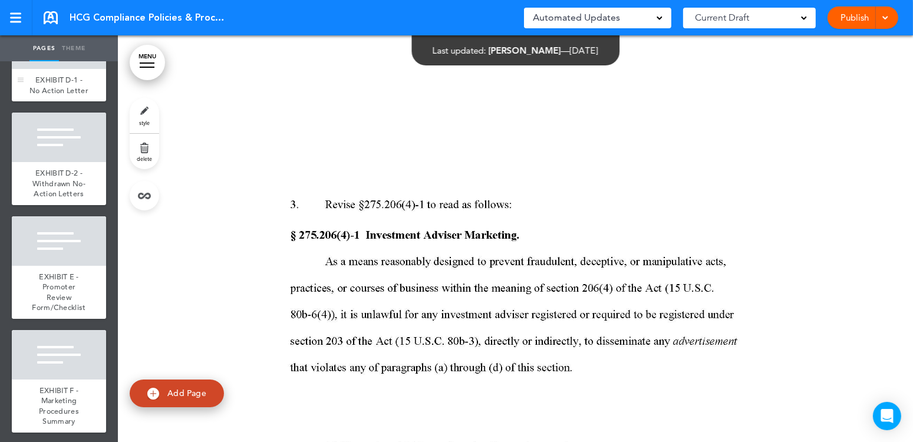
click at [59, 69] on div at bounding box center [59, 44] width 94 height 50
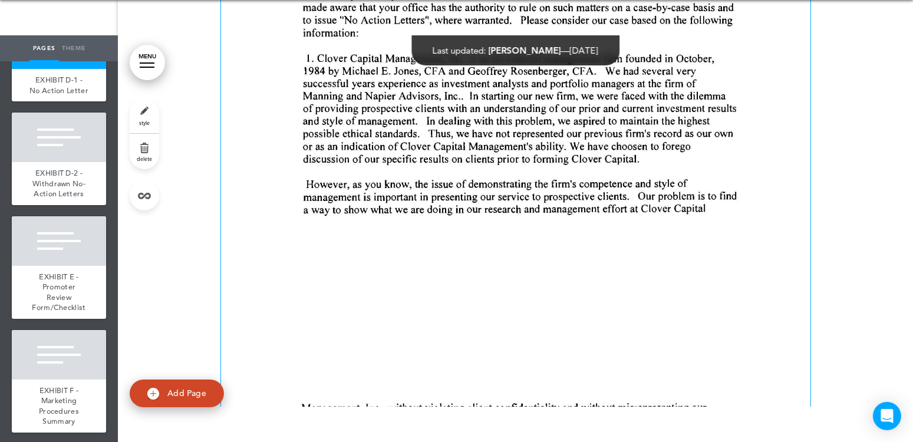
scroll to position [136048, 0]
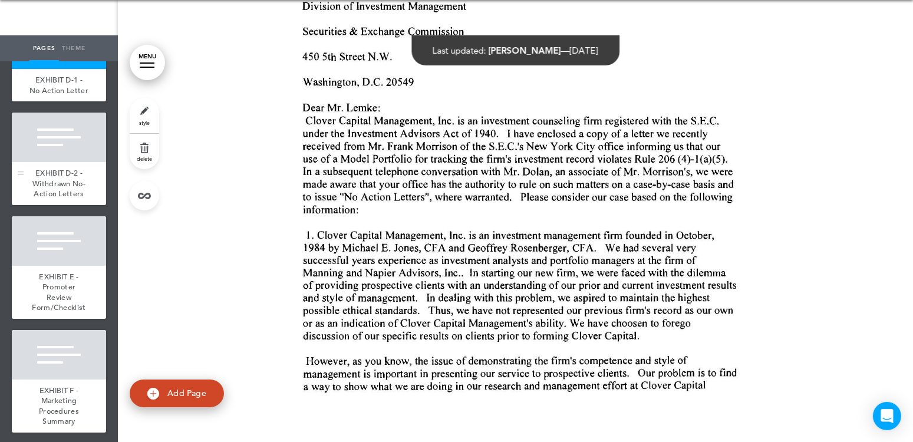
click at [46, 162] on div at bounding box center [59, 138] width 94 height 50
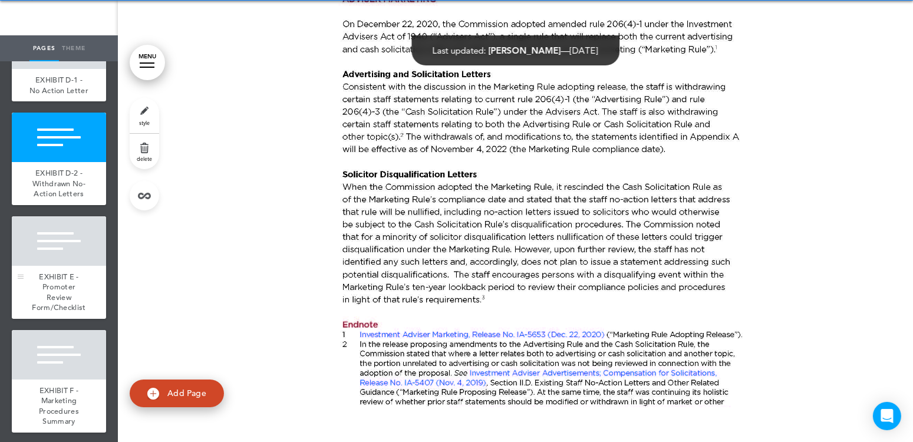
click at [41, 266] on div at bounding box center [59, 241] width 94 height 50
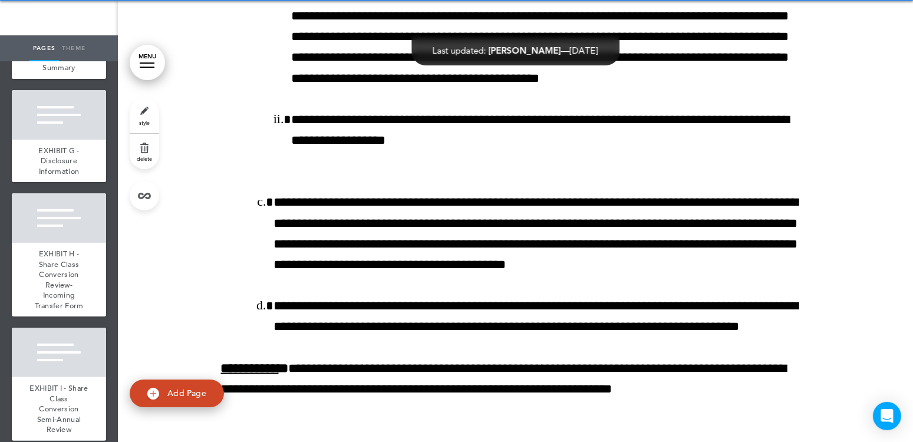
click at [87, 26] on div at bounding box center [59, 1] width 94 height 50
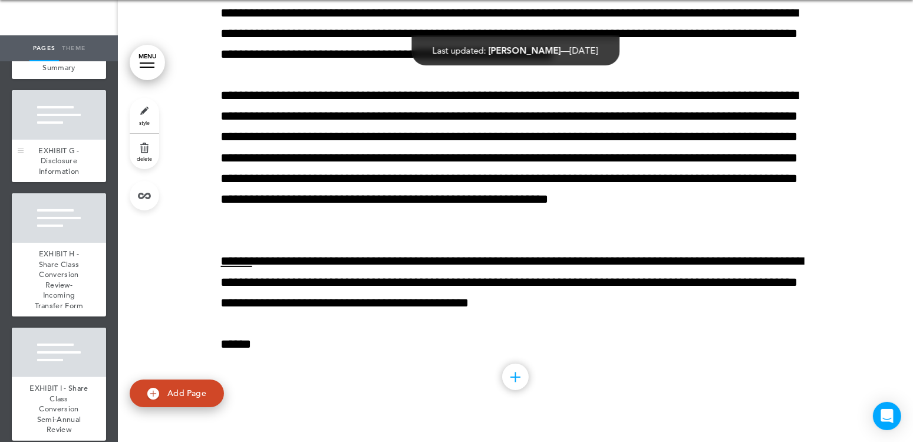
click at [61, 140] on div at bounding box center [59, 115] width 94 height 50
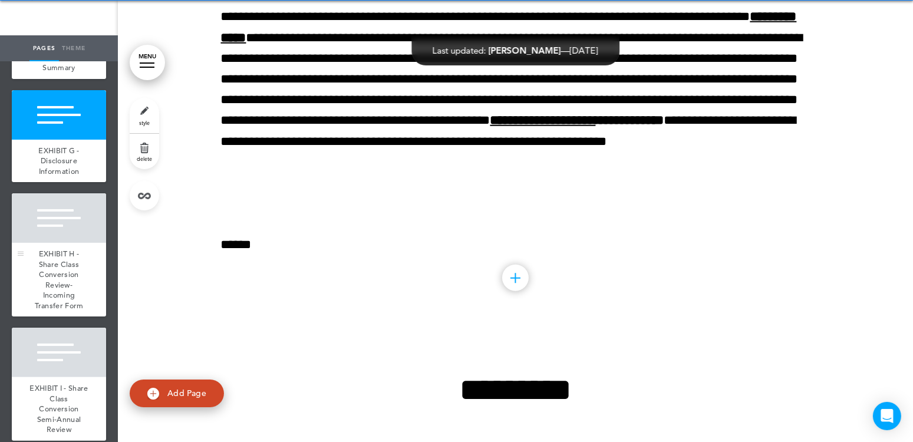
click at [48, 243] on div at bounding box center [59, 218] width 94 height 50
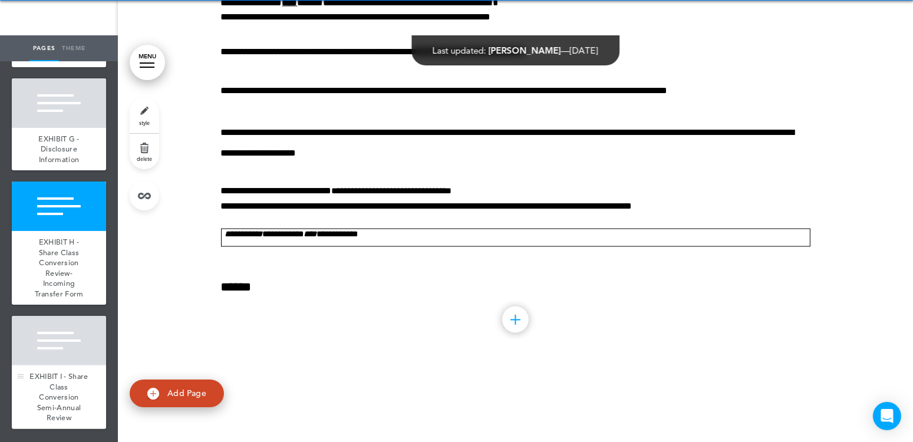
click at [59, 331] on div at bounding box center [59, 341] width 94 height 50
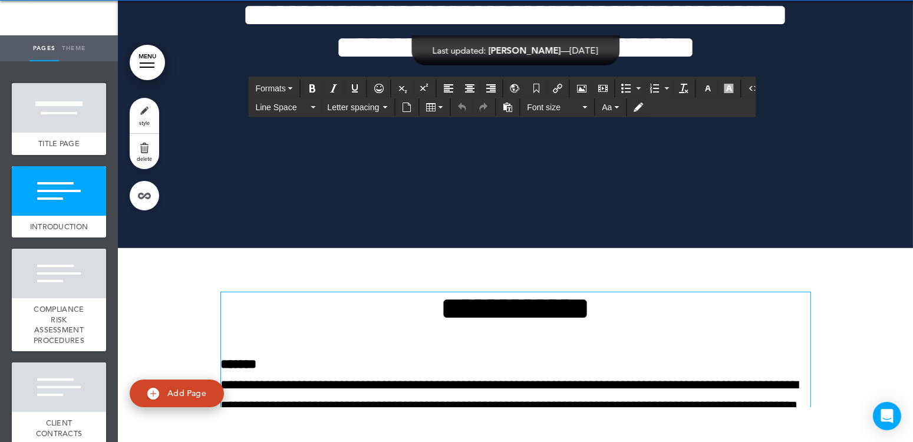
click at [347, 317] on h1 "**********" at bounding box center [515, 308] width 589 height 32
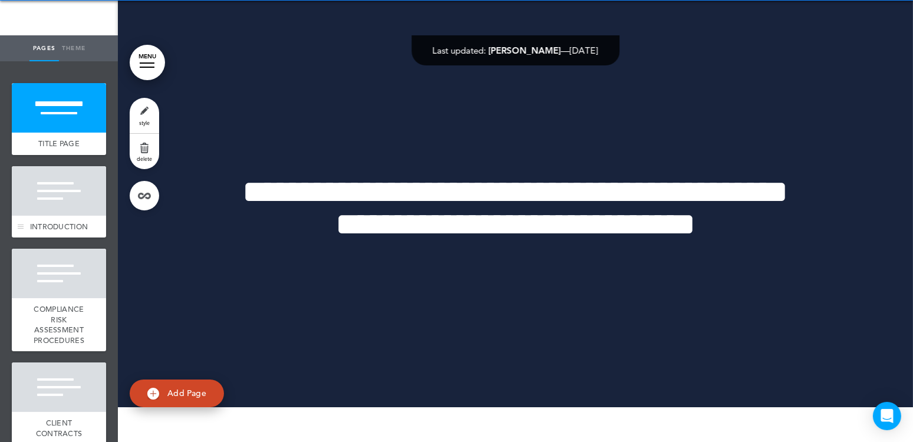
click at [47, 224] on span "INTRODUCTION" at bounding box center [59, 227] width 58 height 10
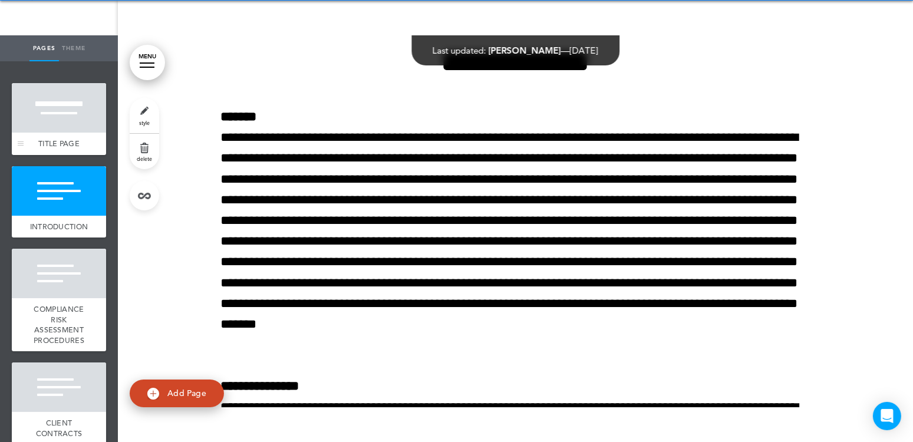
click at [58, 120] on div at bounding box center [59, 108] width 94 height 50
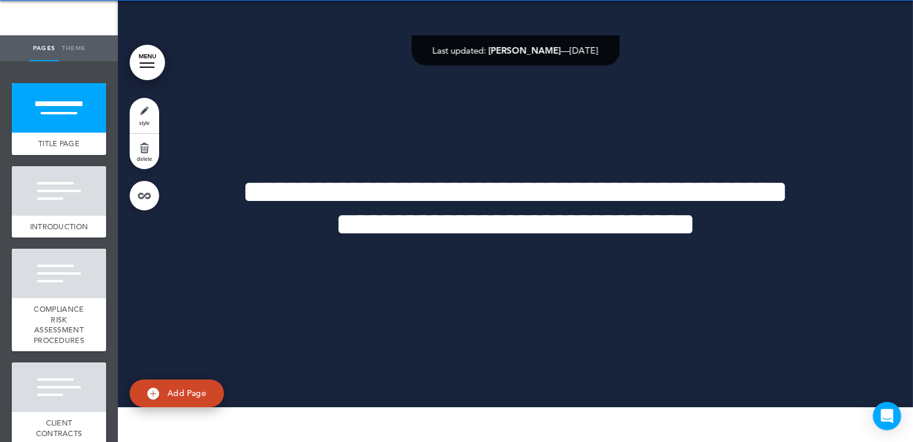
drag, startPoint x: 872, startPoint y: 23, endPoint x: 846, endPoint y: 22, distance: 26.6
click at [872, 23] on div at bounding box center [515, 213] width 795 height 424
drag, startPoint x: 779, startPoint y: 21, endPoint x: 724, endPoint y: 37, distance: 57.1
click at [777, 21] on div at bounding box center [515, 213] width 795 height 424
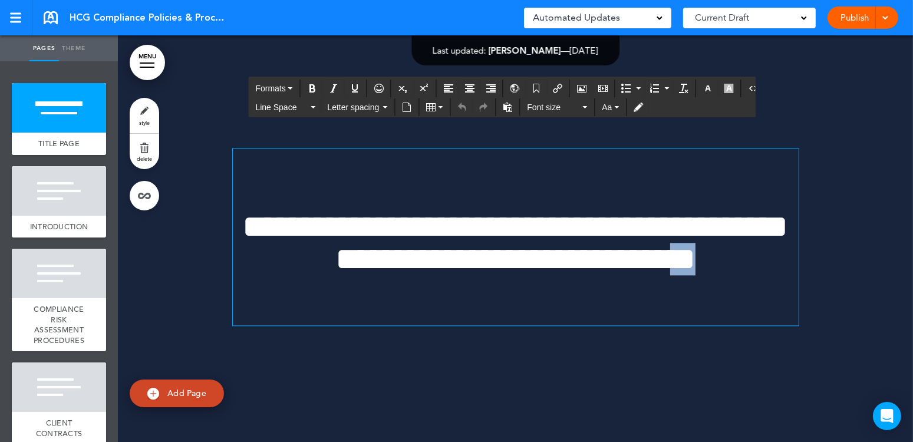
drag, startPoint x: 517, startPoint y: 273, endPoint x: 545, endPoint y: 275, distance: 28.3
click at [545, 275] on h1 "**********" at bounding box center [516, 242] width 566 height 65
drag, startPoint x: 548, startPoint y: 276, endPoint x: 529, endPoint y: 279, distance: 18.6
click at [529, 275] on h1 "**********" at bounding box center [516, 242] width 566 height 65
click at [594, 275] on h1 "**********" at bounding box center [516, 242] width 566 height 65
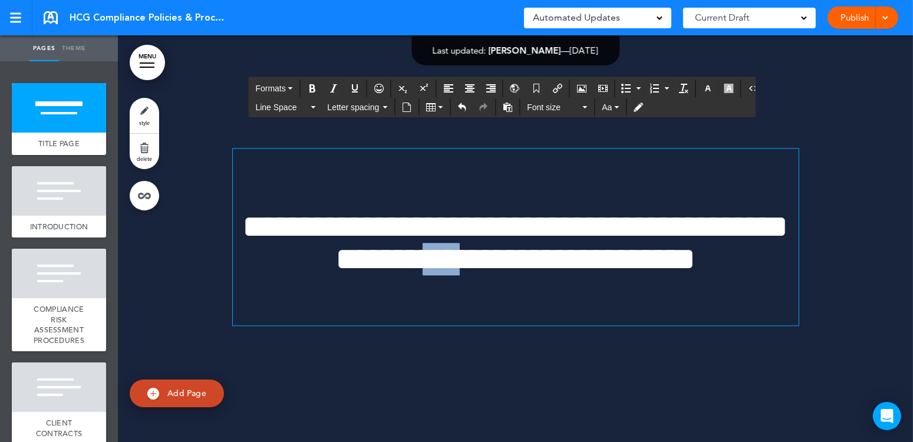
drag, startPoint x: 586, startPoint y: 239, endPoint x: 549, endPoint y: 243, distance: 37.4
click at [549, 243] on span "**********" at bounding box center [516, 242] width 546 height 65
drag, startPoint x: 525, startPoint y: 284, endPoint x: 539, endPoint y: 283, distance: 14.2
click at [539, 275] on span "**********" at bounding box center [516, 242] width 546 height 65
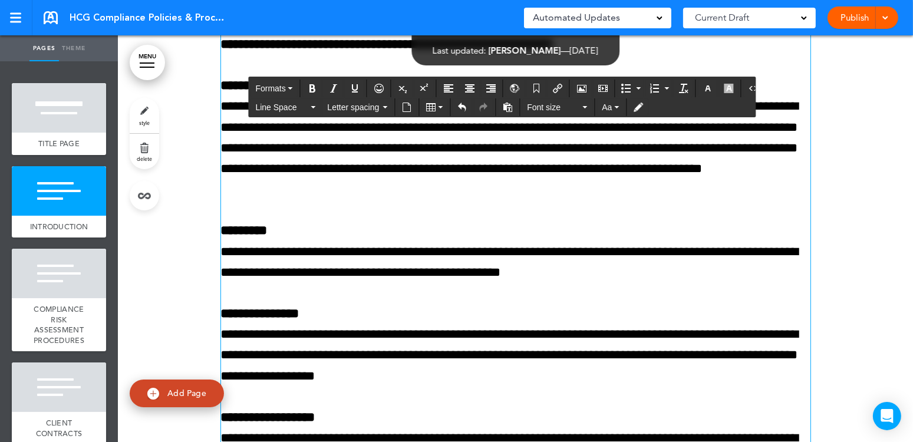
scroll to position [943, 0]
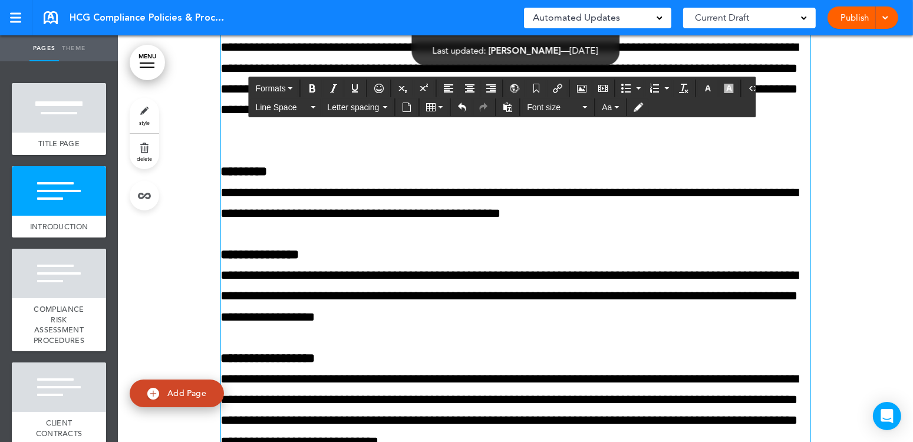
click at [561, 295] on p "**********" at bounding box center [515, 286] width 589 height 83
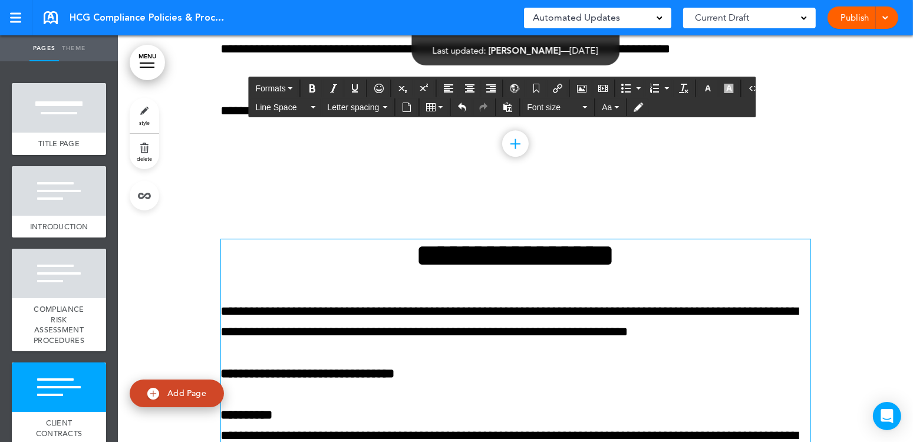
scroll to position [3772, 0]
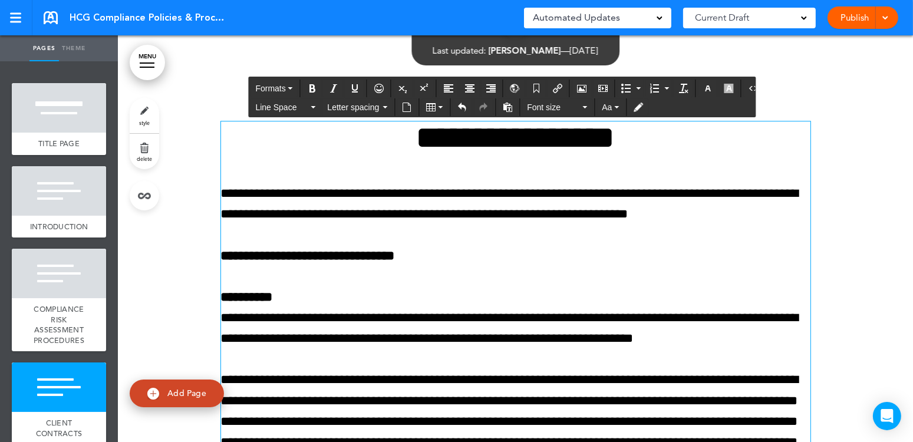
click at [619, 192] on p "**********" at bounding box center [515, 203] width 589 height 41
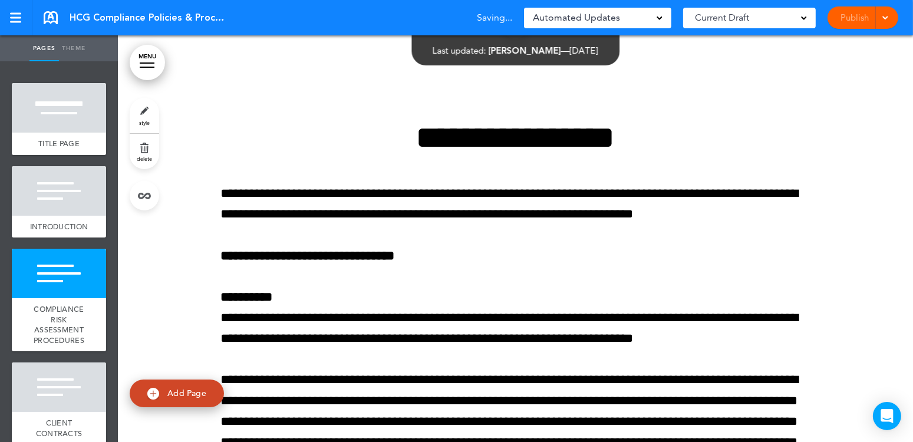
click at [889, 13] on span at bounding box center [885, 17] width 8 height 8
click at [851, 13] on link "Publish" at bounding box center [854, 17] width 37 height 22
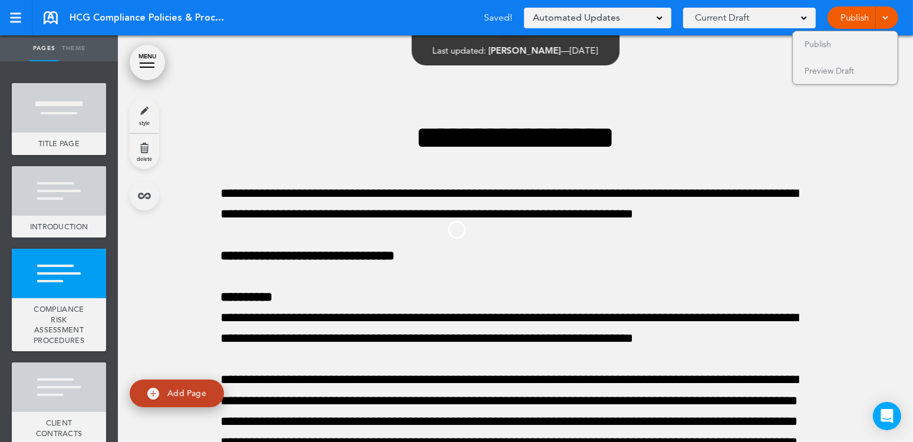
scroll to position [0, 0]
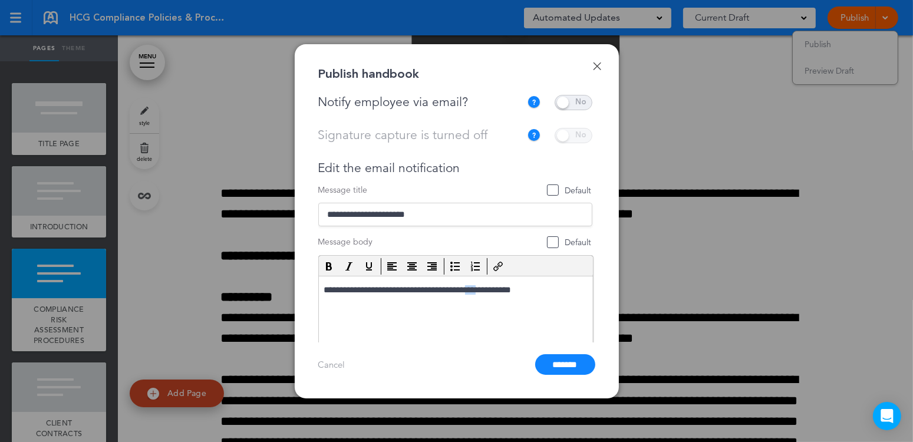
drag, startPoint x: 498, startPoint y: 291, endPoint x: 485, endPoint y: 293, distance: 13.8
click at [485, 293] on p "**********" at bounding box center [454, 290] width 262 height 11
click at [552, 240] on span "Default" at bounding box center [553, 242] width 12 height 12
drag, startPoint x: 499, startPoint y: 289, endPoint x: 483, endPoint y: 293, distance: 16.4
click at [483, 293] on p "**********" at bounding box center [454, 290] width 262 height 11
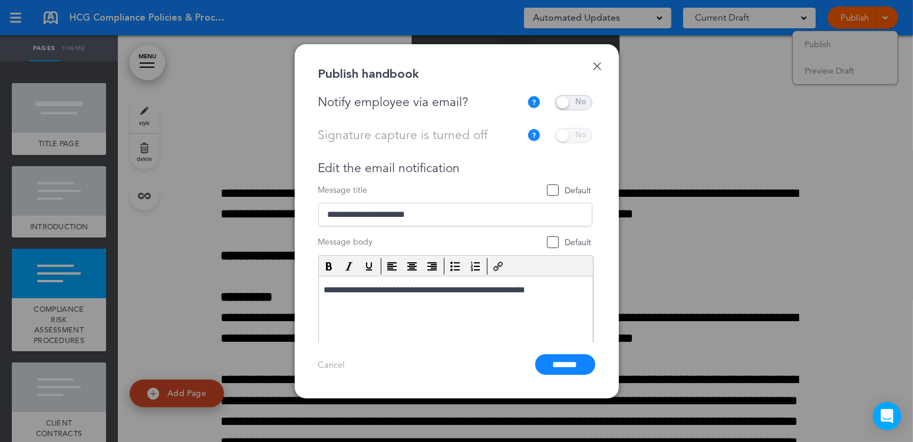
drag, startPoint x: 501, startPoint y: 164, endPoint x: 506, endPoint y: 118, distance: 45.6
click at [501, 163] on div "Edit the email notification" at bounding box center [455, 168] width 274 height 15
click at [490, 90] on div "**********" at bounding box center [457, 221] width 324 height 354
click at [564, 366] on input "*******" at bounding box center [565, 364] width 60 height 21
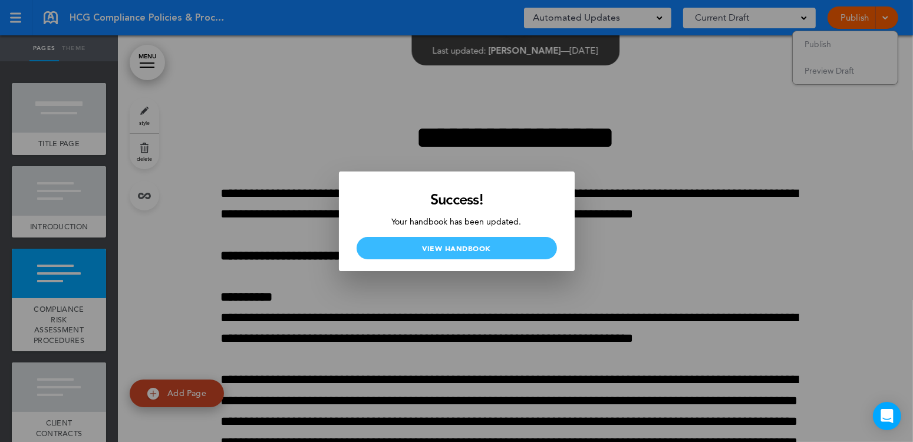
click at [448, 245] on link "View Handbook" at bounding box center [457, 248] width 200 height 22
